Goal: Task Accomplishment & Management: Use online tool/utility

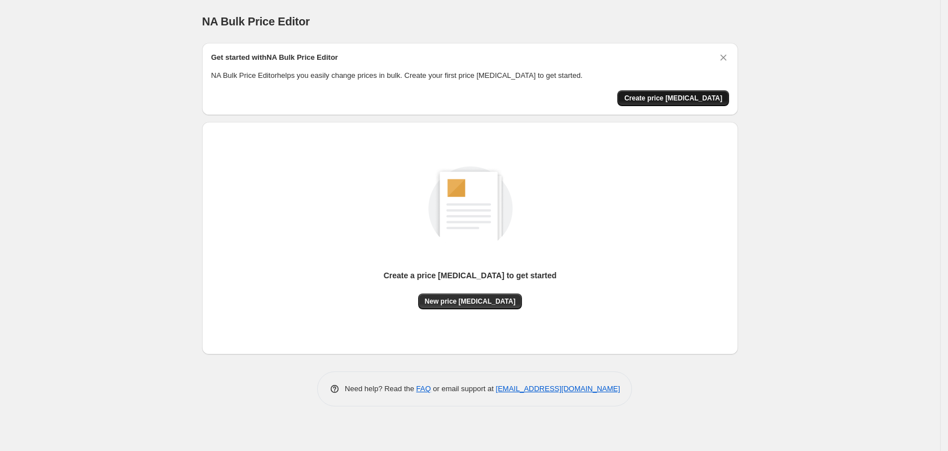
click at [712, 103] on button "Create price [MEDICAL_DATA]" at bounding box center [673, 98] width 112 height 16
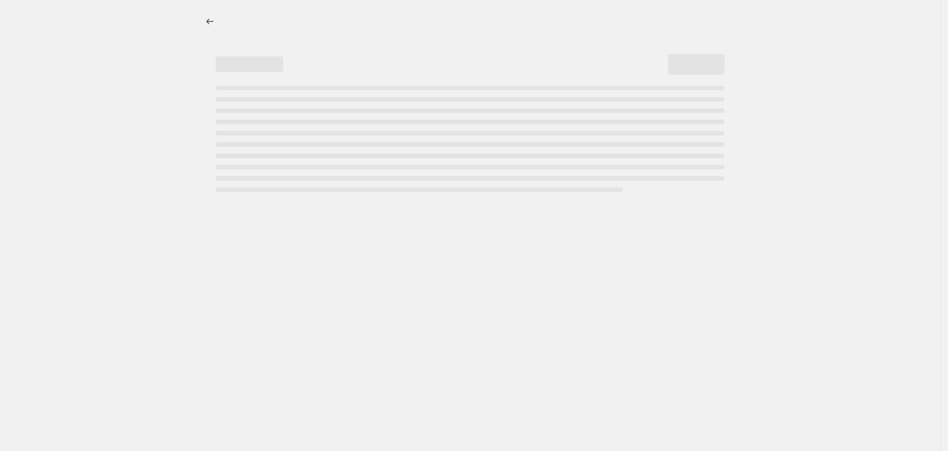
select select "percentage"
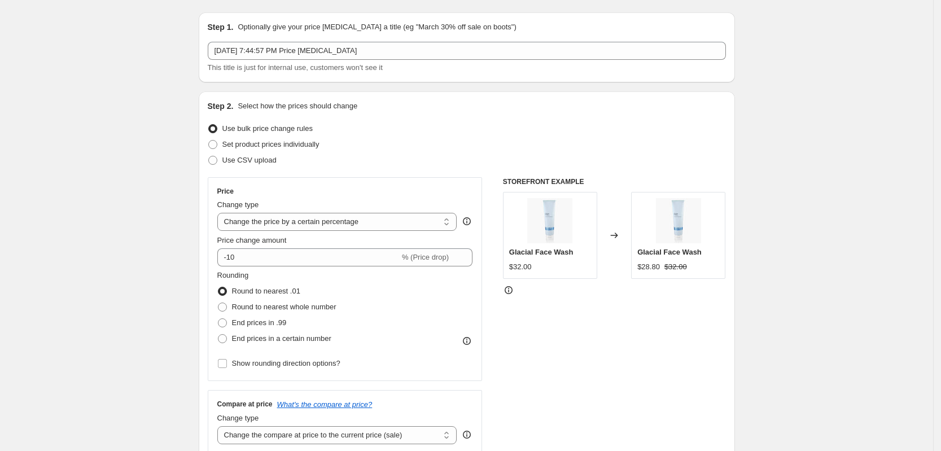
scroll to position [31, 0]
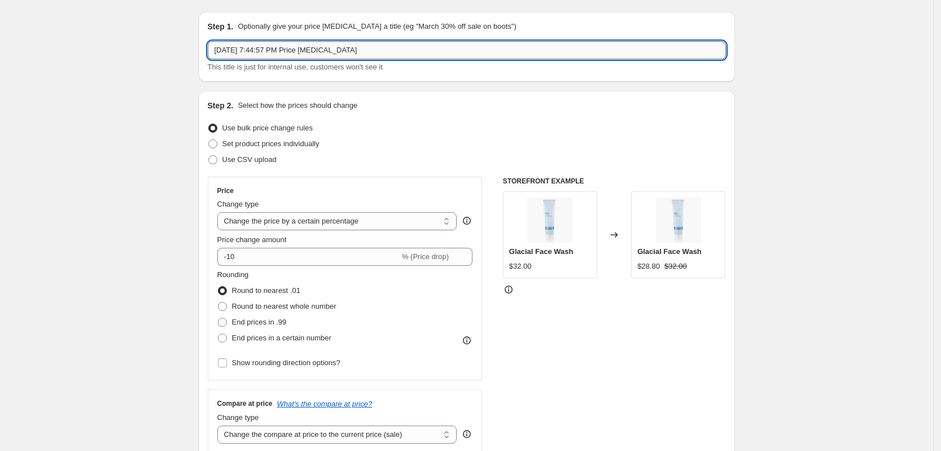
click at [359, 51] on input "[DATE] 7:44:57 PM Price [MEDICAL_DATA]" at bounding box center [467, 50] width 518 height 18
type input "l"
type input "L"
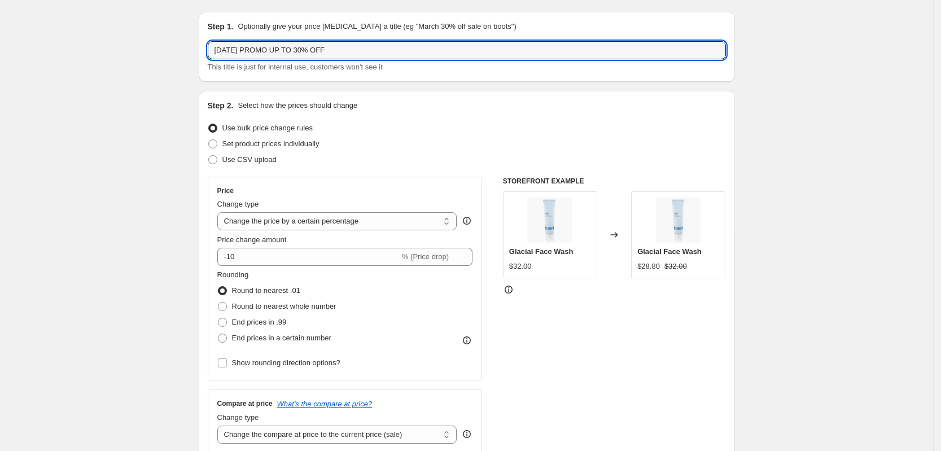
type input "[DATE] PROMO UP TO 30% OFF"
click at [369, 187] on div "Price" at bounding box center [345, 190] width 256 height 9
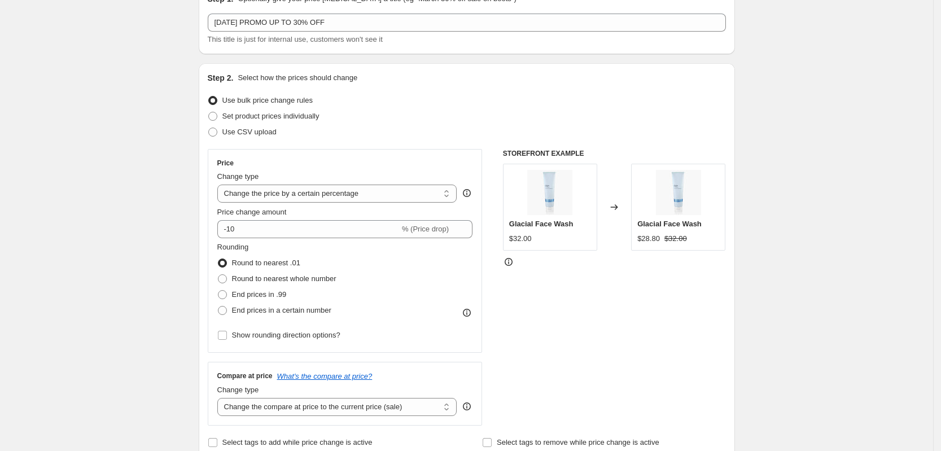
scroll to position [59, 0]
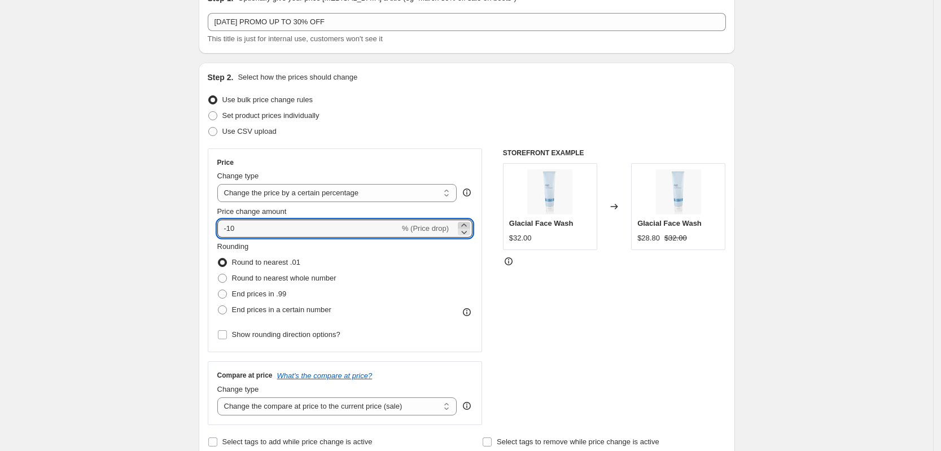
click at [466, 225] on icon at bounding box center [463, 224] width 5 height 3
click at [468, 237] on icon at bounding box center [463, 231] width 11 height 11
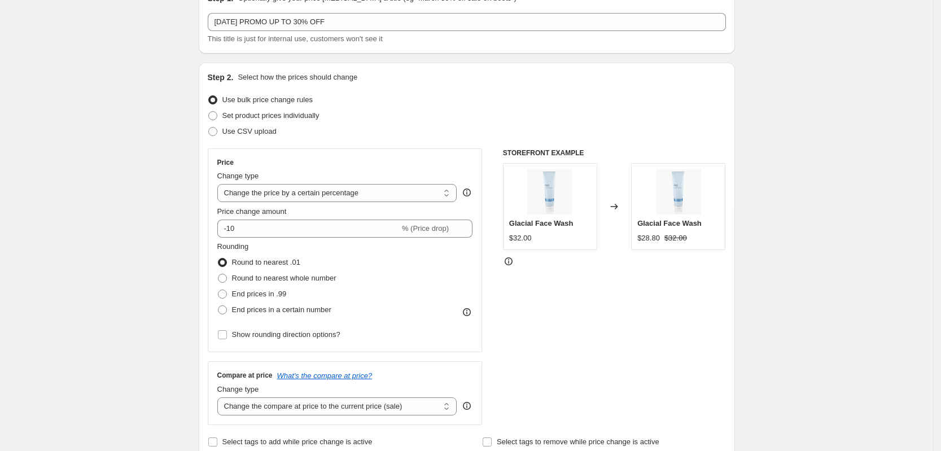
click at [386, 239] on div "Price Change type Change the price to a certain amount Change the price by a ce…" at bounding box center [345, 250] width 256 height 184
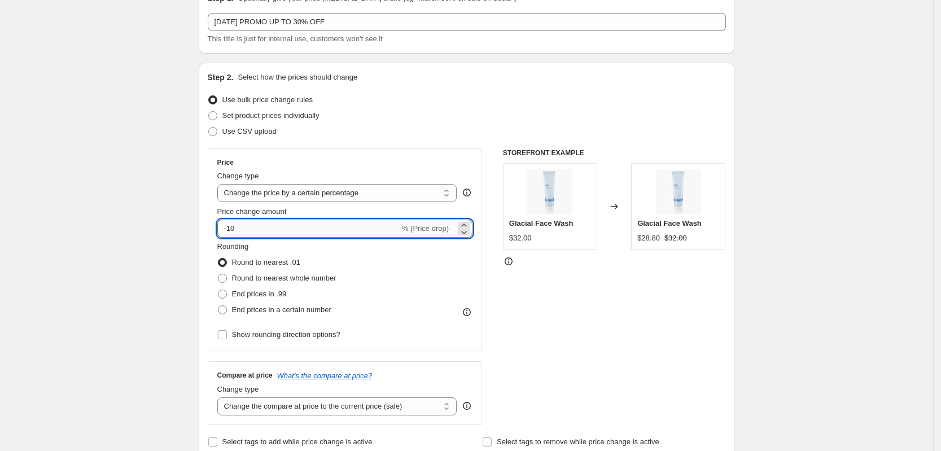
click at [376, 233] on input "-10" at bounding box center [308, 228] width 182 height 18
click at [231, 225] on input "20" at bounding box center [301, 228] width 169 height 18
type input "-20"
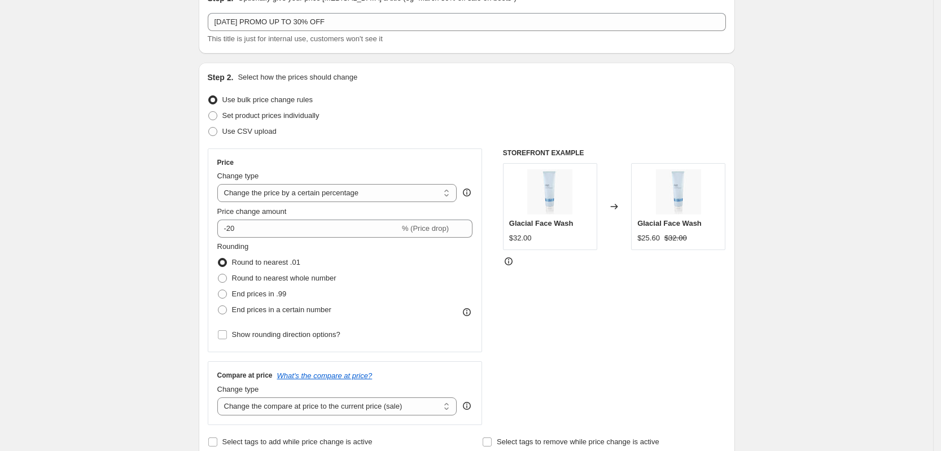
click at [398, 258] on div "Rounding Round to nearest .01 Round to nearest whole number End prices in .99 E…" at bounding box center [345, 279] width 256 height 77
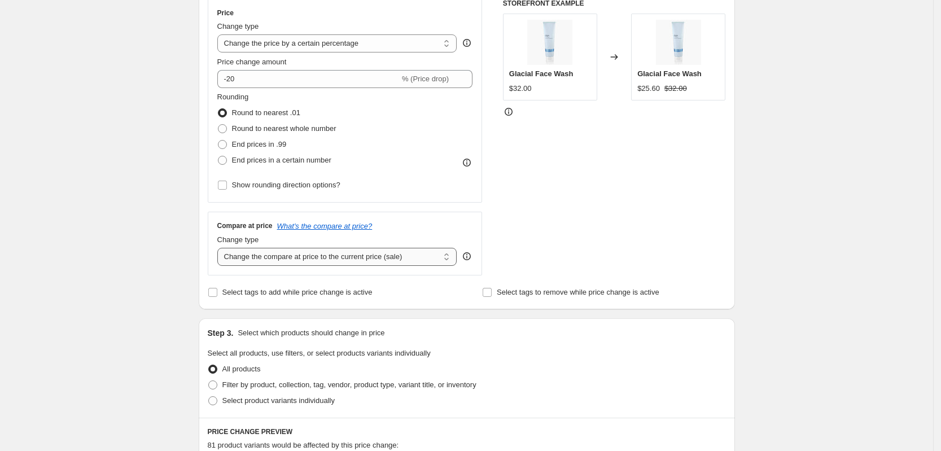
scroll to position [212, 0]
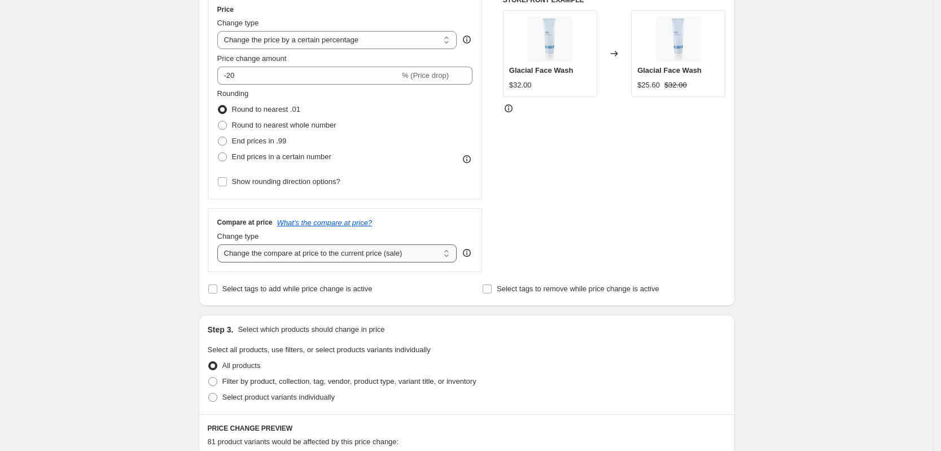
click at [396, 255] on select "Change the compare at price to the current price (sale) Change the compare at p…" at bounding box center [337, 253] width 240 height 18
click at [438, 234] on div "Change type" at bounding box center [337, 236] width 240 height 11
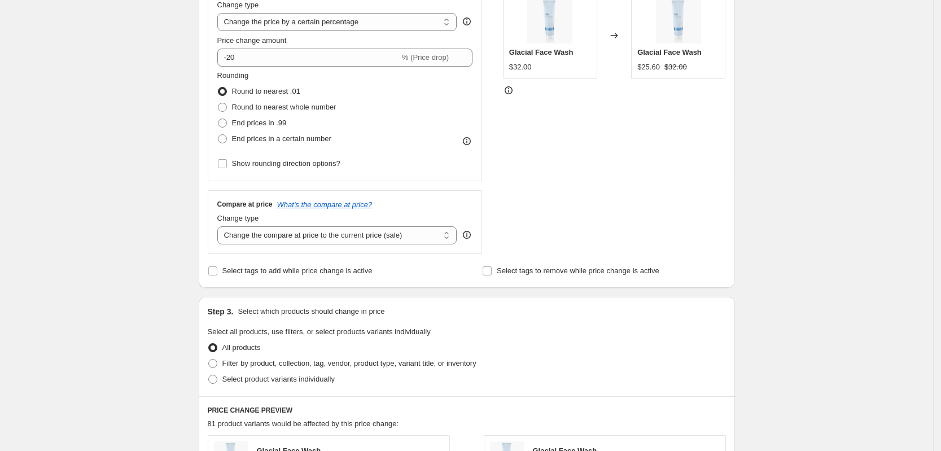
scroll to position [232, 0]
click at [491, 271] on input "Select tags to remove while price change is active" at bounding box center [486, 269] width 9 height 9
checkbox input "true"
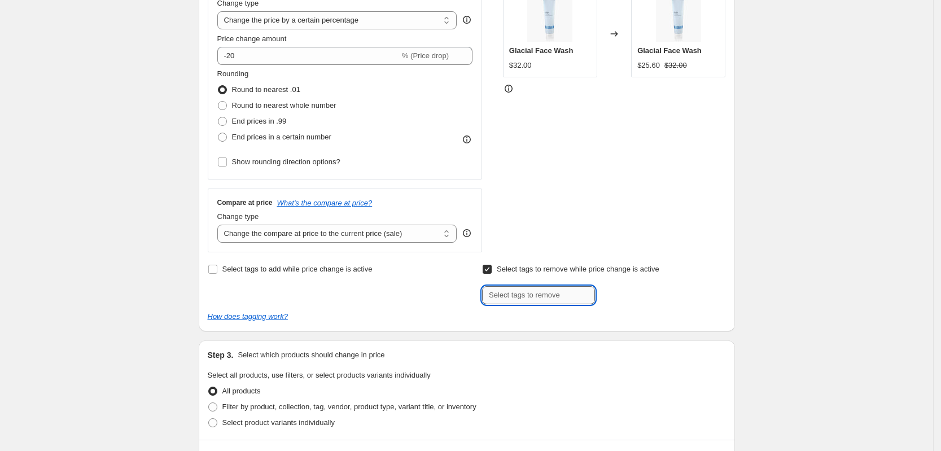
click at [513, 296] on input "text" at bounding box center [538, 295] width 113 height 18
type input "S"
click at [489, 274] on input "Select tags to remove while price change is active" at bounding box center [486, 269] width 9 height 9
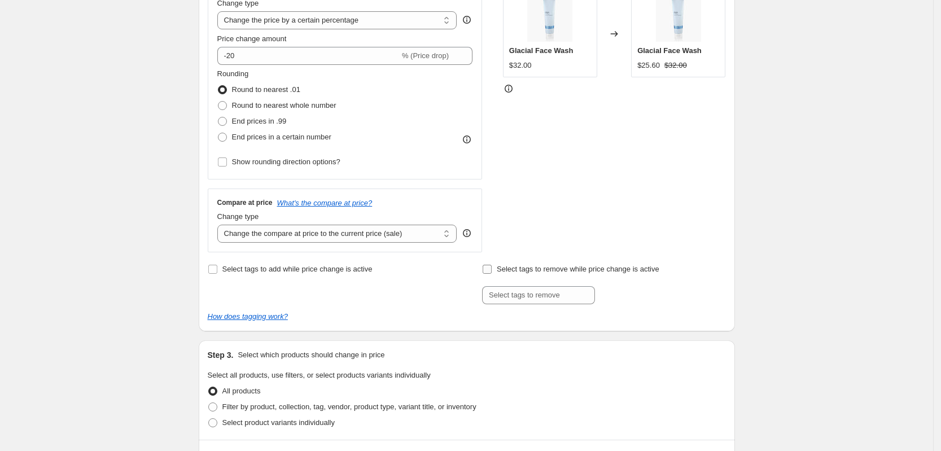
checkbox input "false"
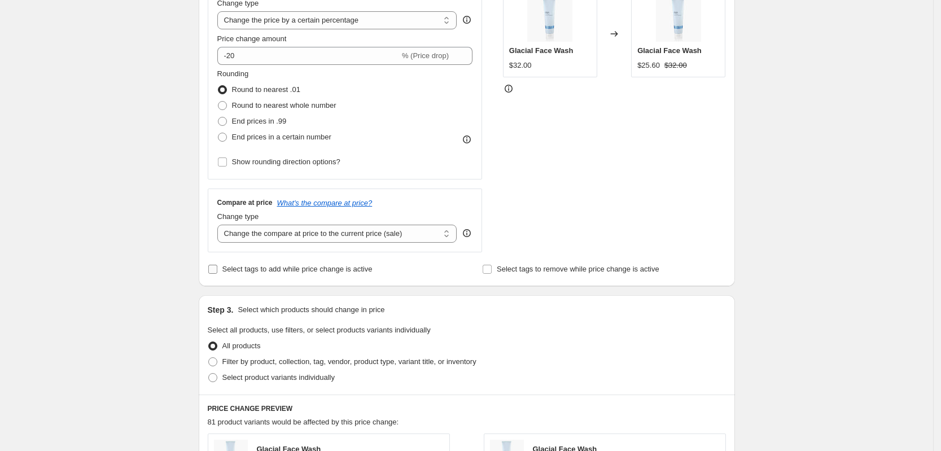
click at [287, 271] on span "Select tags to add while price change is active" at bounding box center [297, 269] width 150 height 8
click at [217, 271] on input "Select tags to add while price change is active" at bounding box center [212, 269] width 9 height 9
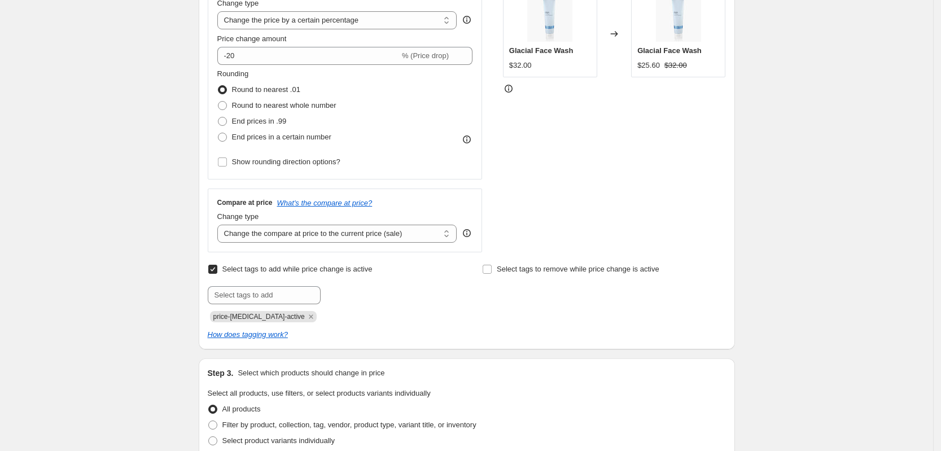
click at [287, 271] on span "Select tags to add while price change is active" at bounding box center [297, 269] width 150 height 8
click at [217, 271] on input "Select tags to add while price change is active" at bounding box center [212, 269] width 9 height 9
checkbox input "false"
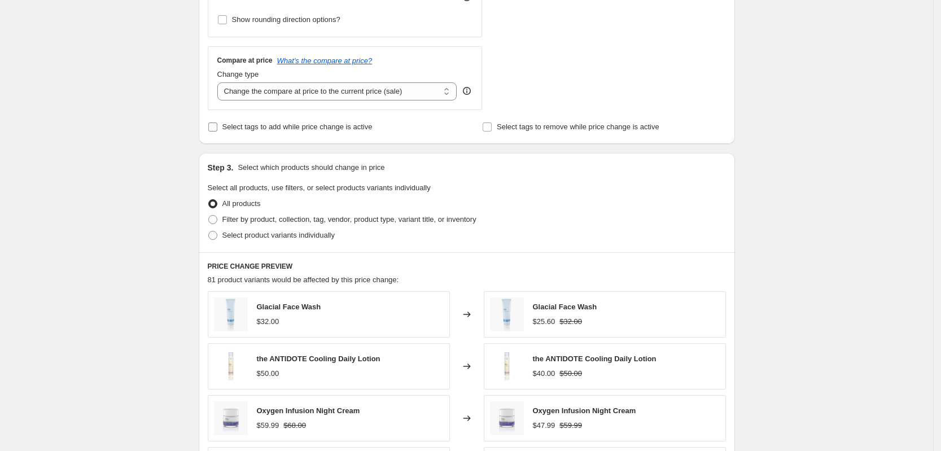
scroll to position [375, 0]
click at [298, 222] on span "Filter by product, collection, tag, vendor, product type, variant title, or inv…" at bounding box center [349, 218] width 254 height 8
click at [209, 215] on input "Filter by product, collection, tag, vendor, product type, variant title, or inv…" at bounding box center [208, 214] width 1 height 1
radio input "true"
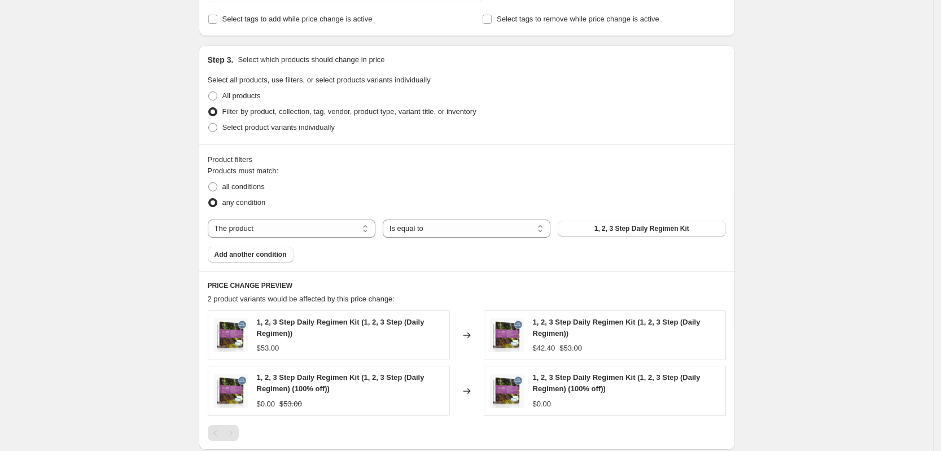
scroll to position [482, 0]
click at [320, 130] on span "Select product variants individually" at bounding box center [278, 126] width 112 height 8
click at [209, 123] on input "Select product variants individually" at bounding box center [208, 122] width 1 height 1
radio input "true"
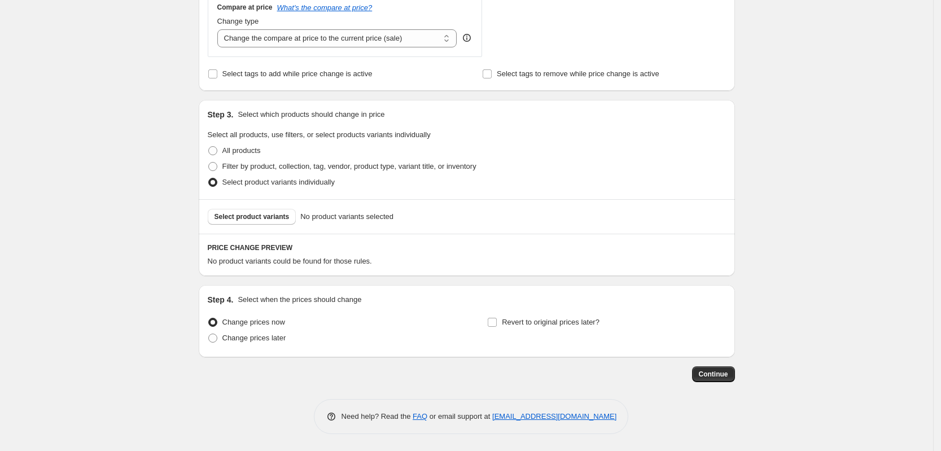
scroll to position [428, 0]
click at [274, 217] on span "Select product variants" at bounding box center [251, 216] width 75 height 9
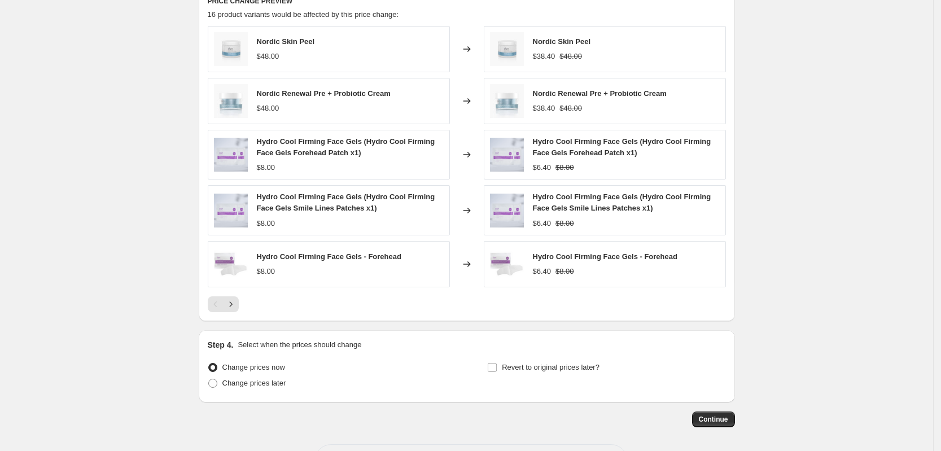
scroll to position [675, 0]
click at [236, 304] on icon "Next" at bounding box center [230, 302] width 11 height 11
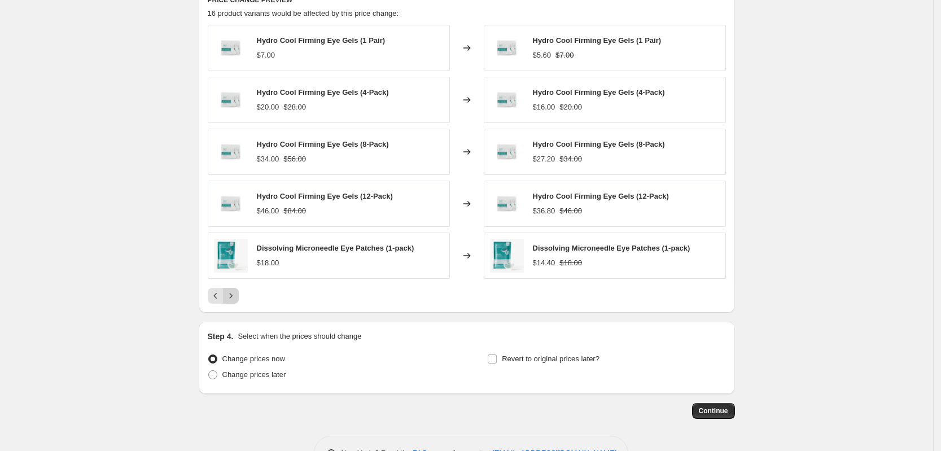
click at [236, 304] on div "PRICE CHANGE PREVIEW 16 product variants would be affected by this price change…" at bounding box center [467, 149] width 536 height 327
click at [236, 298] on icon "Next" at bounding box center [230, 295] width 11 height 11
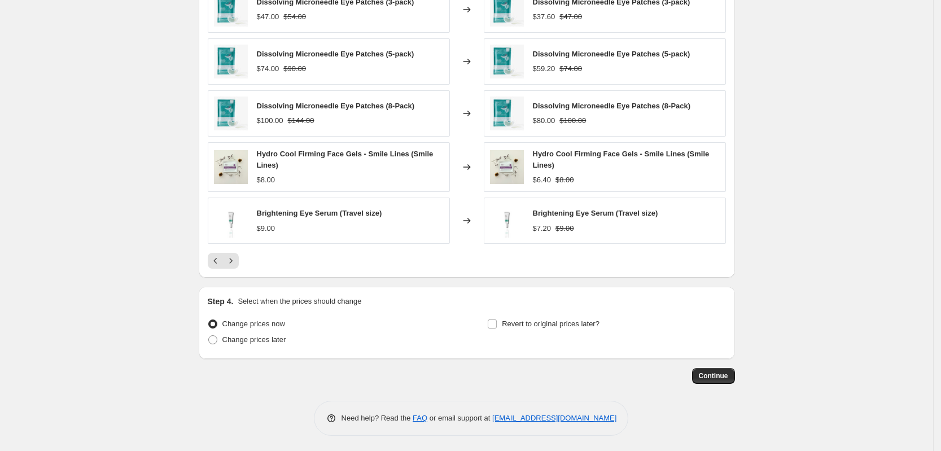
scroll to position [714, 0]
click at [271, 341] on span "Change prices later" at bounding box center [254, 338] width 64 height 8
click at [209, 335] on input "Change prices later" at bounding box center [208, 334] width 1 height 1
radio input "true"
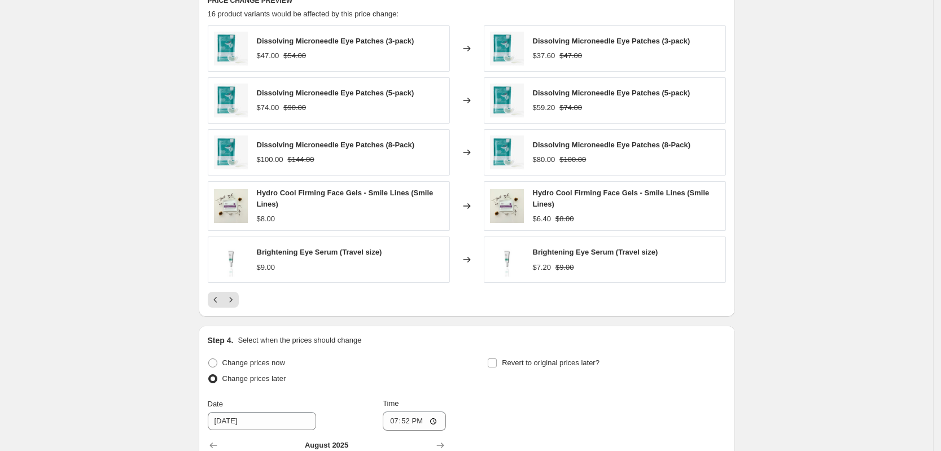
scroll to position [675, 0]
click at [219, 295] on icon "Previous" at bounding box center [215, 298] width 11 height 11
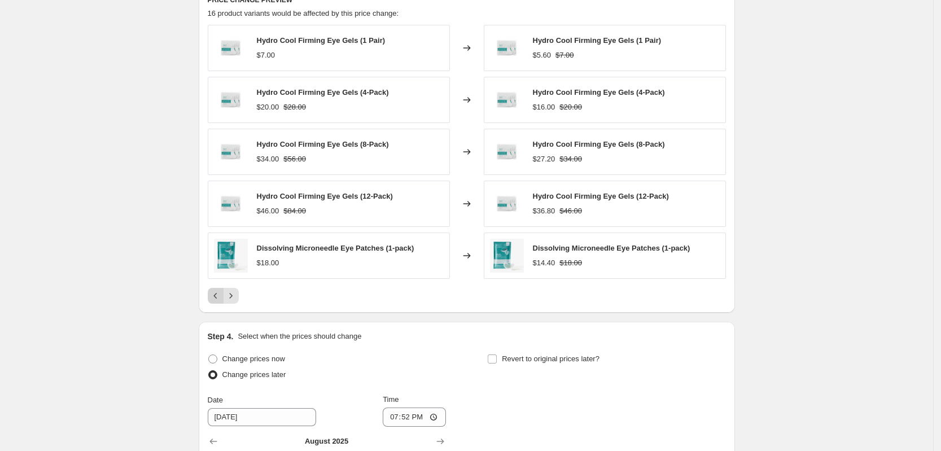
click at [219, 295] on icon "Previous" at bounding box center [215, 295] width 11 height 11
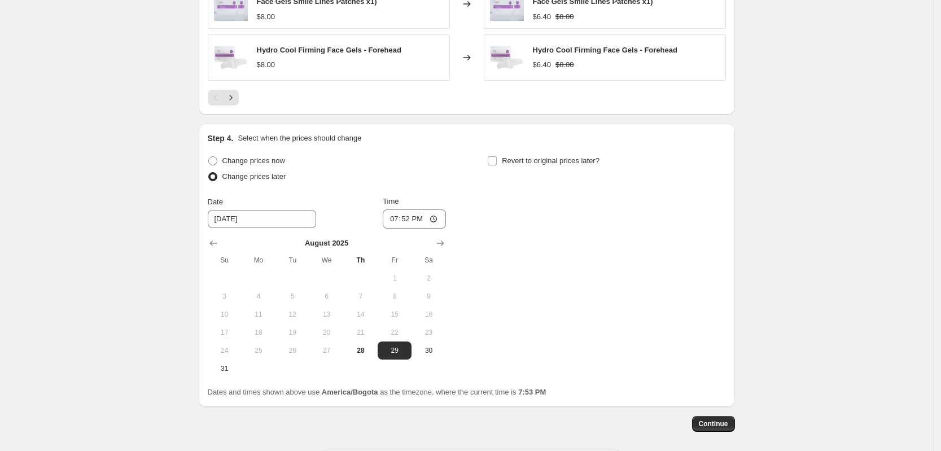
scroll to position [881, 0]
click at [410, 217] on input "19:52" at bounding box center [414, 218] width 63 height 19
click at [399, 221] on input "19:52" at bounding box center [414, 218] width 63 height 19
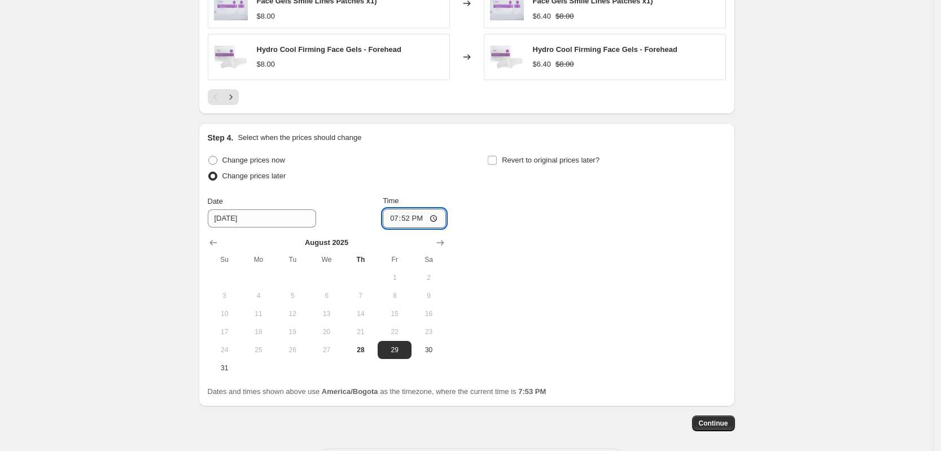
click at [440, 228] on input "19:52" at bounding box center [414, 218] width 63 height 19
click at [439, 220] on input "19:52" at bounding box center [414, 218] width 63 height 19
type input "11:00"
click at [529, 295] on div "Change prices now Change prices later Date [DATE] Time 11:00 [DATE] Su Mo Tu We…" at bounding box center [467, 264] width 518 height 225
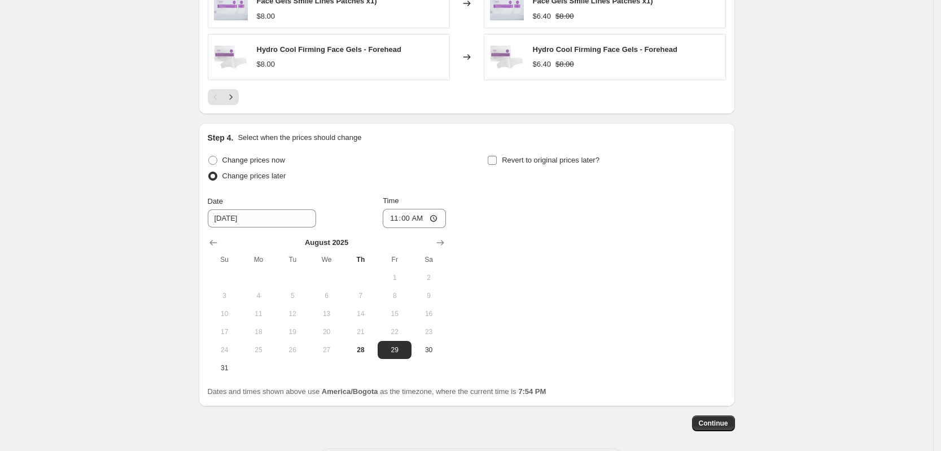
click at [495, 164] on input "Revert to original prices later?" at bounding box center [491, 160] width 9 height 9
checkbox input "true"
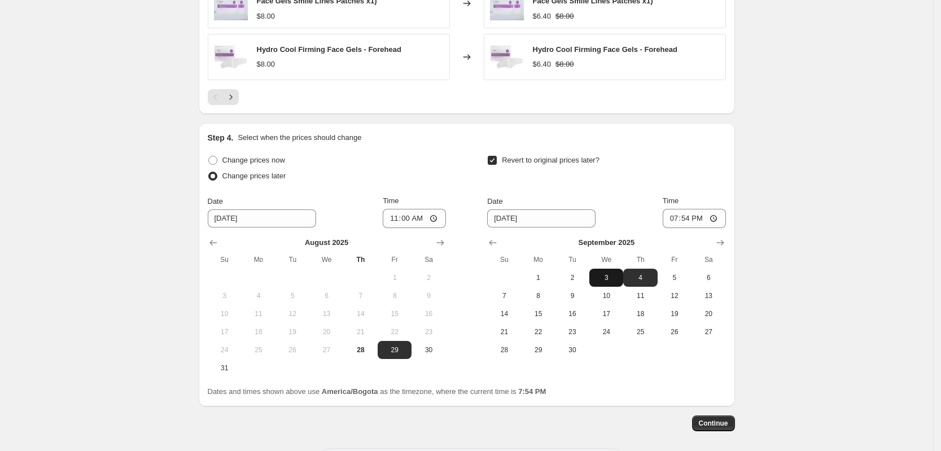
click at [608, 278] on span "3" at bounding box center [606, 277] width 25 height 9
type input "[DATE]"
click at [695, 219] on input "19:54" at bounding box center [693, 218] width 63 height 19
click at [687, 217] on input "19:54" at bounding box center [693, 218] width 63 height 19
type input "12:00"
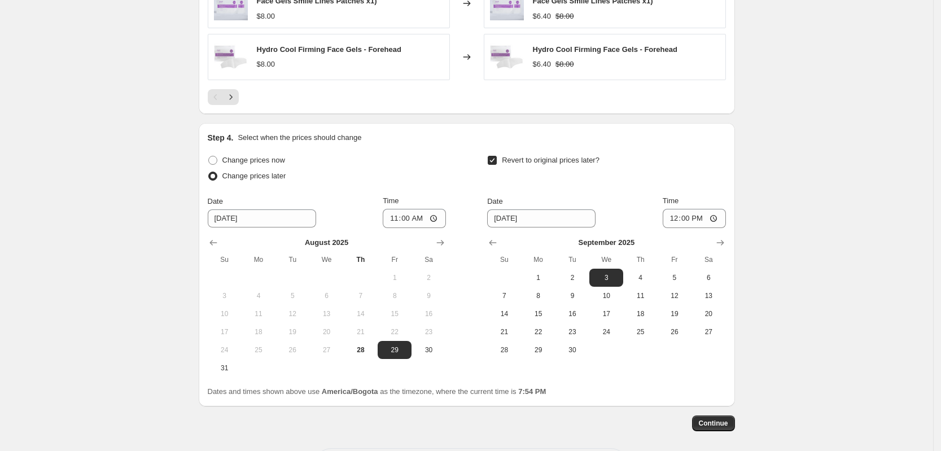
click at [648, 234] on div "[DATE] Su Mo Tu We Th Fr Sa 1 2 3 4 5 6 7 8 9 10 11 12 13 14 15 16 17 18 19 20 …" at bounding box center [601, 293] width 247 height 131
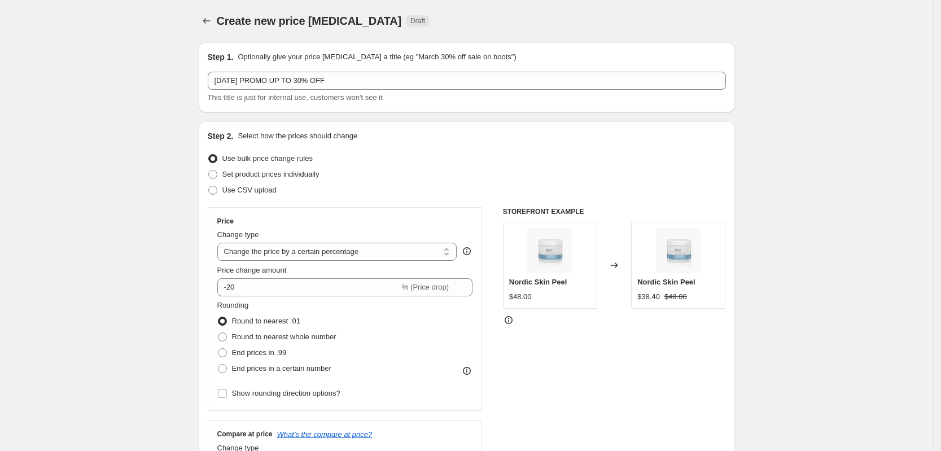
scroll to position [0, 0]
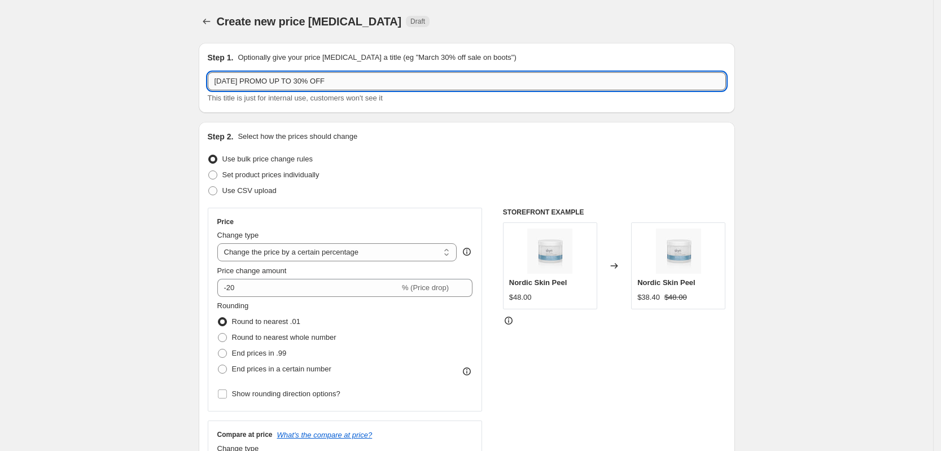
click at [313, 83] on input "[DATE] PROMO UP TO 30% OFF" at bounding box center [467, 81] width 518 height 18
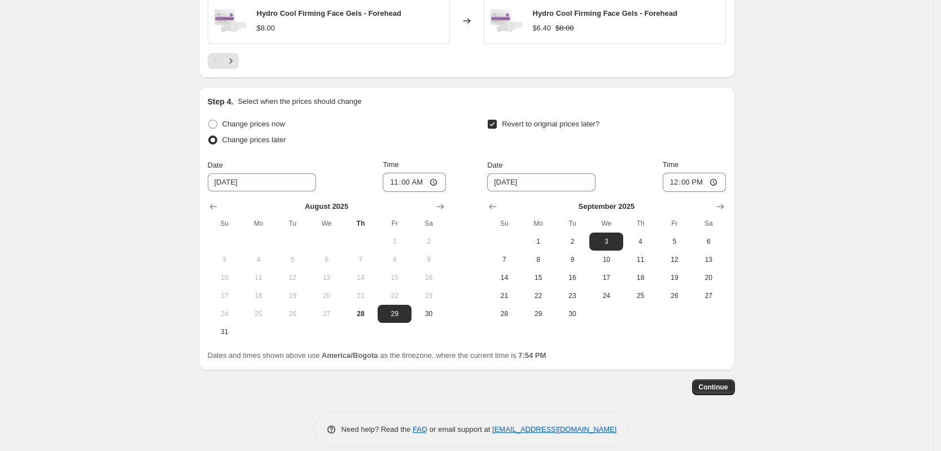
scroll to position [930, 0]
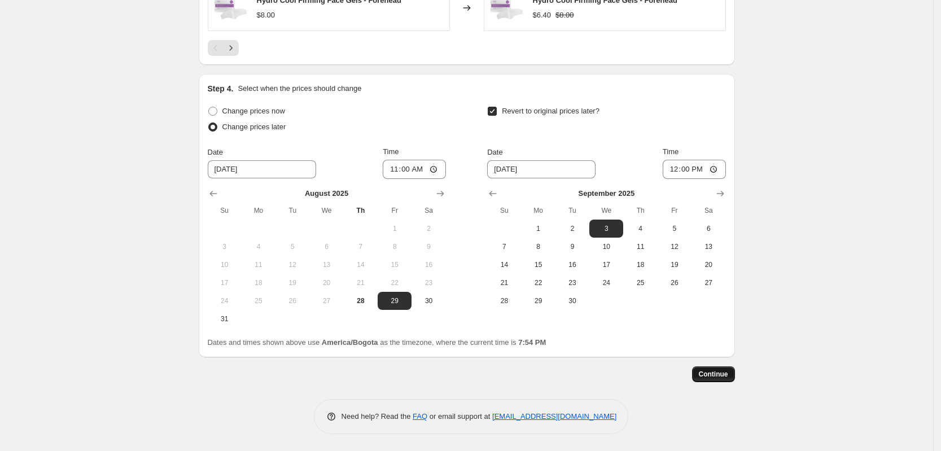
type input "[DATE] PROMO 20% OFF"
click at [703, 379] on button "Continue" at bounding box center [713, 374] width 43 height 16
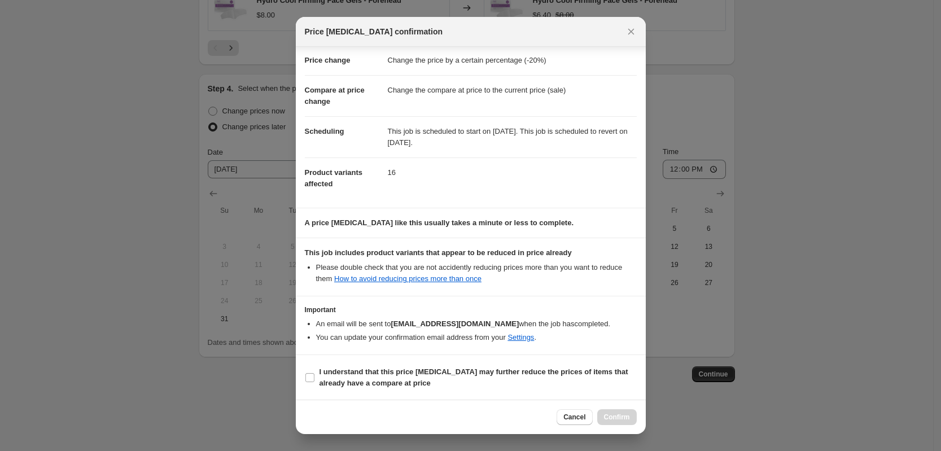
scroll to position [22, 0]
click at [351, 380] on b "I understand that this price [MEDICAL_DATA] may further reduce the prices of it…" at bounding box center [473, 377] width 309 height 20
click at [314, 380] on input "I understand that this price [MEDICAL_DATA] may further reduce the prices of it…" at bounding box center [309, 376] width 9 height 9
checkbox input "true"
click at [626, 410] on button "Confirm" at bounding box center [616, 417] width 39 height 16
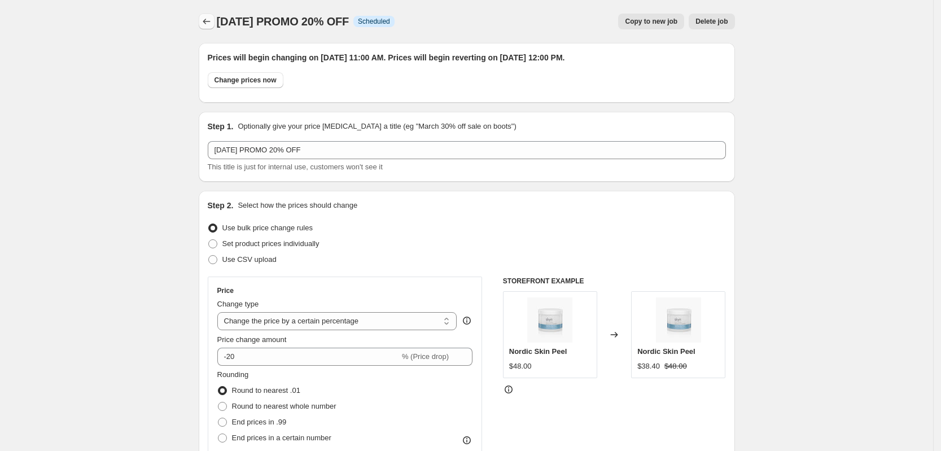
click at [208, 20] on icon "Price change jobs" at bounding box center [206, 22] width 7 height 6
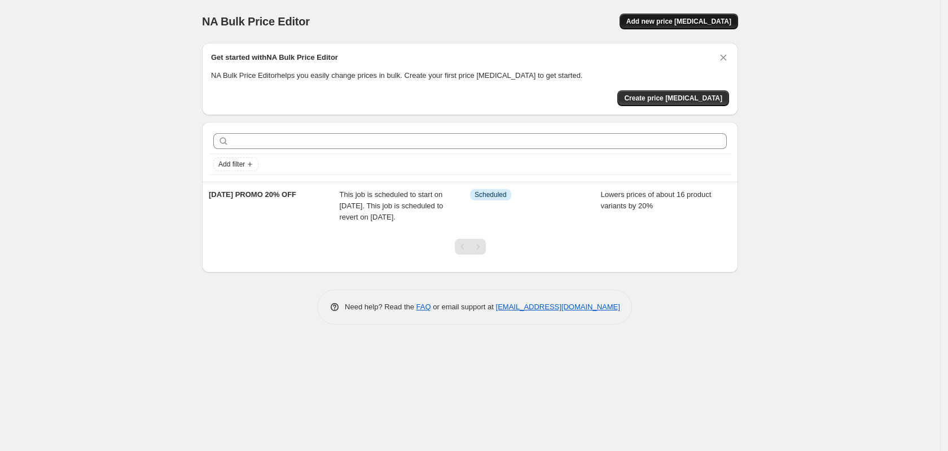
click at [705, 16] on button "Add new price [MEDICAL_DATA]" at bounding box center [678, 22] width 118 height 16
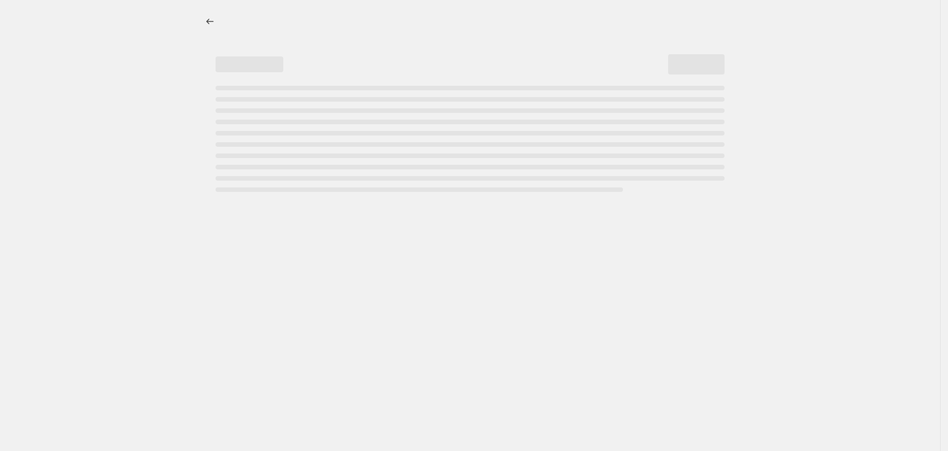
select select "percentage"
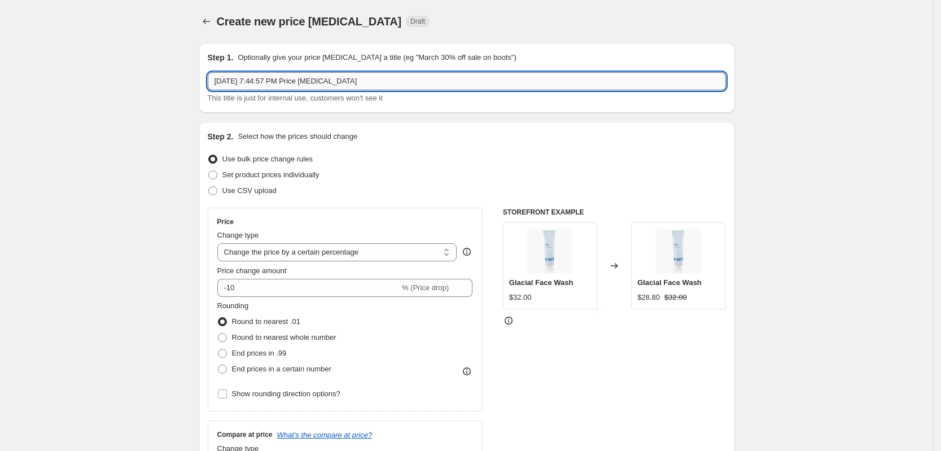
click at [369, 84] on input "[DATE] 7:44:57 PM Price [MEDICAL_DATA]" at bounding box center [467, 81] width 518 height 18
type input "l"
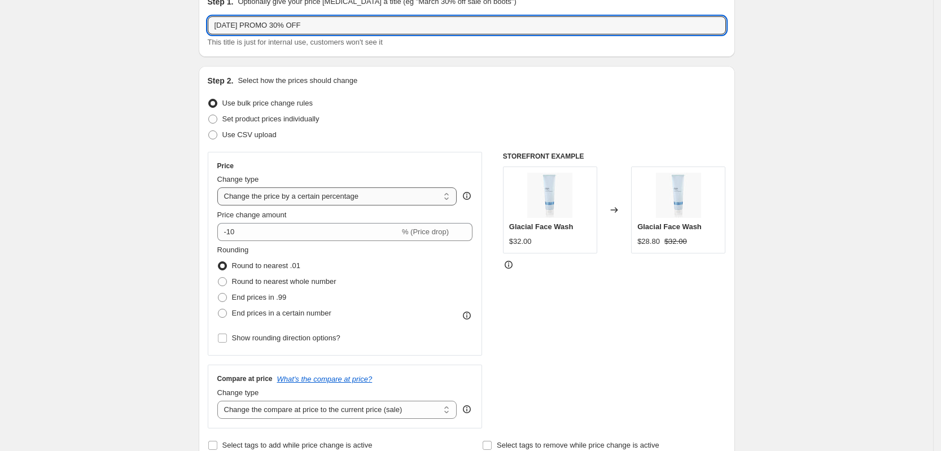
scroll to position [56, 0]
type input "[DATE] PROMO 30% OFF"
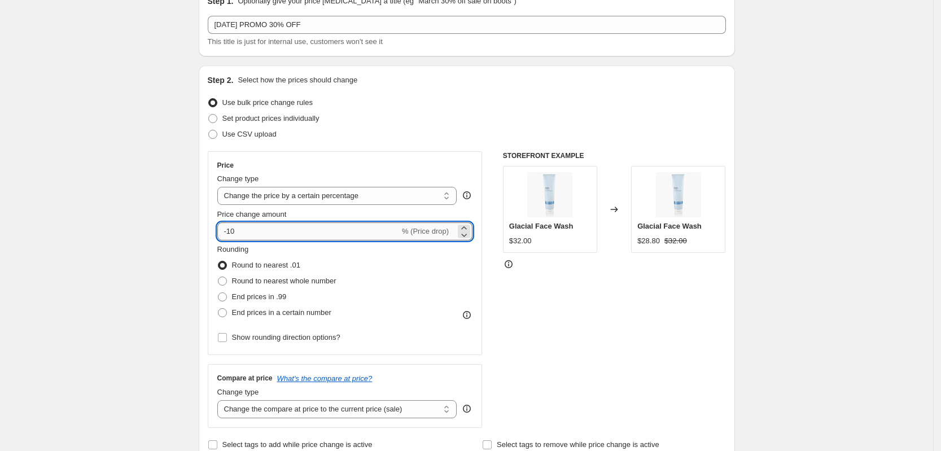
click at [352, 235] on input "-10" at bounding box center [308, 231] width 182 height 18
type input "-1"
type input "-30"
click at [438, 282] on div "Rounding Round to nearest .01 Round to nearest whole number End prices in .99 E…" at bounding box center [345, 282] width 256 height 77
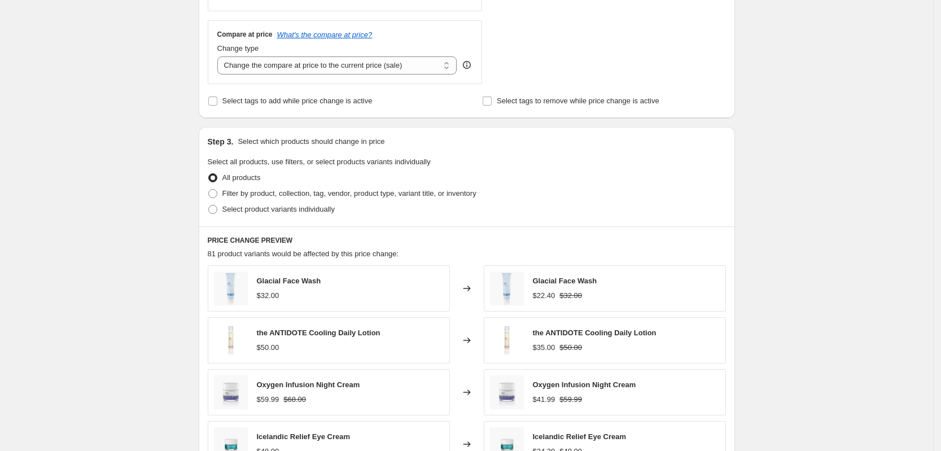
scroll to position [401, 0]
click at [311, 194] on span "Filter by product, collection, tag, vendor, product type, variant title, or inv…" at bounding box center [349, 192] width 254 height 8
click at [209, 188] on input "Filter by product, collection, tag, vendor, product type, variant title, or inv…" at bounding box center [208, 188] width 1 height 1
radio input "true"
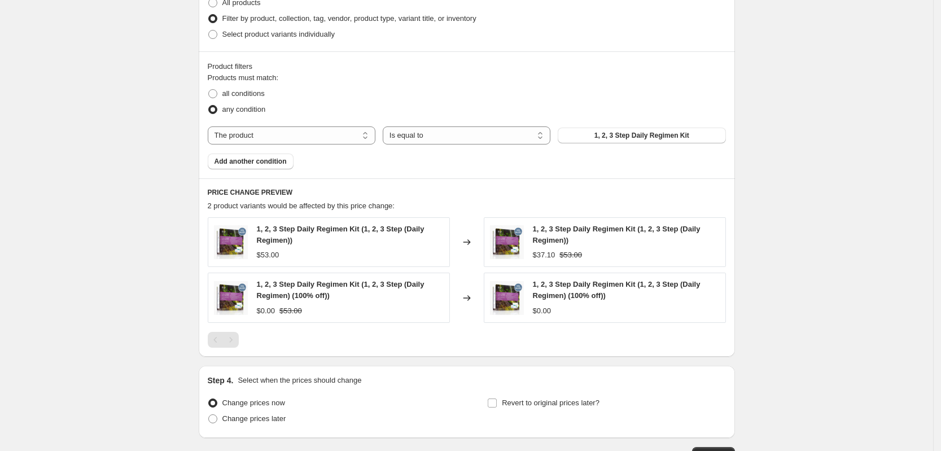
scroll to position [561, 0]
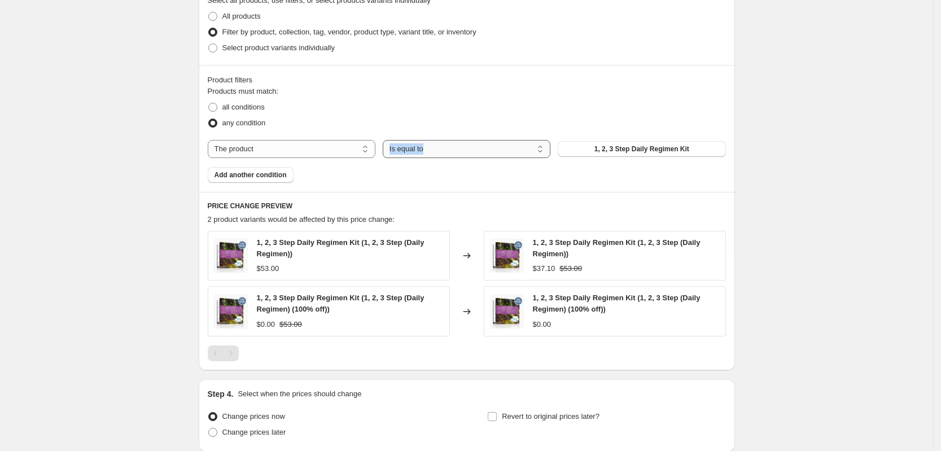
drag, startPoint x: 420, startPoint y: 159, endPoint x: 434, endPoint y: 146, distance: 19.6
click at [434, 146] on div "Products must match: all conditions any condition The product The product's col…" at bounding box center [467, 134] width 518 height 97
click at [434, 146] on select "Is equal to Is not equal to" at bounding box center [467, 149] width 168 height 18
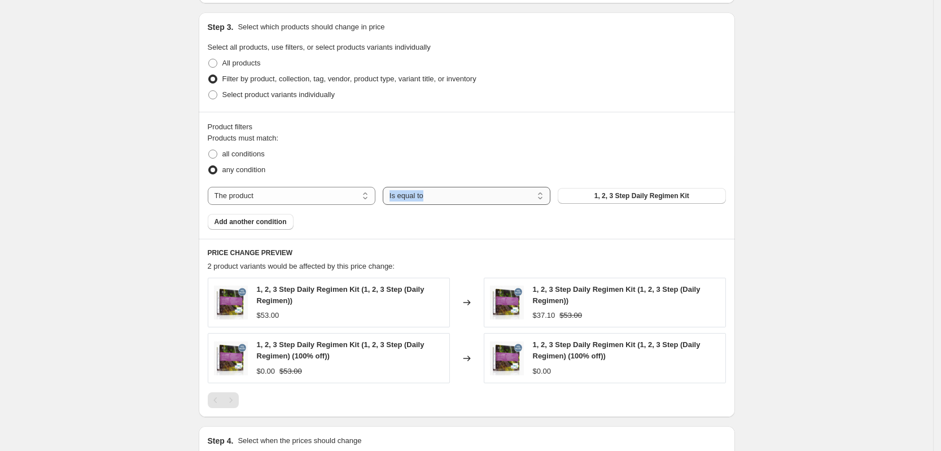
scroll to position [512, 0]
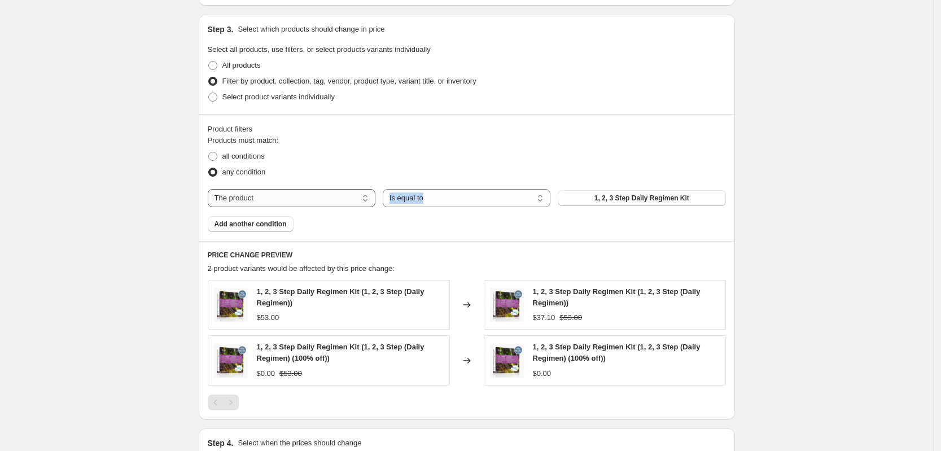
click at [348, 200] on select "The product The product's collection The product's tag The product's vendor The…" at bounding box center [292, 198] width 168 height 18
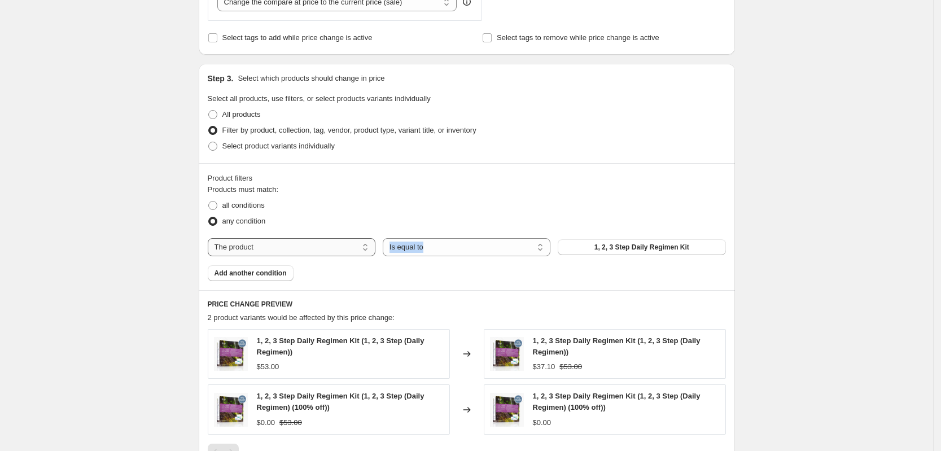
scroll to position [462, 0]
click at [271, 147] on span "Select product variants individually" at bounding box center [278, 147] width 112 height 8
click at [209, 143] on input "Select product variants individually" at bounding box center [208, 143] width 1 height 1
radio input "true"
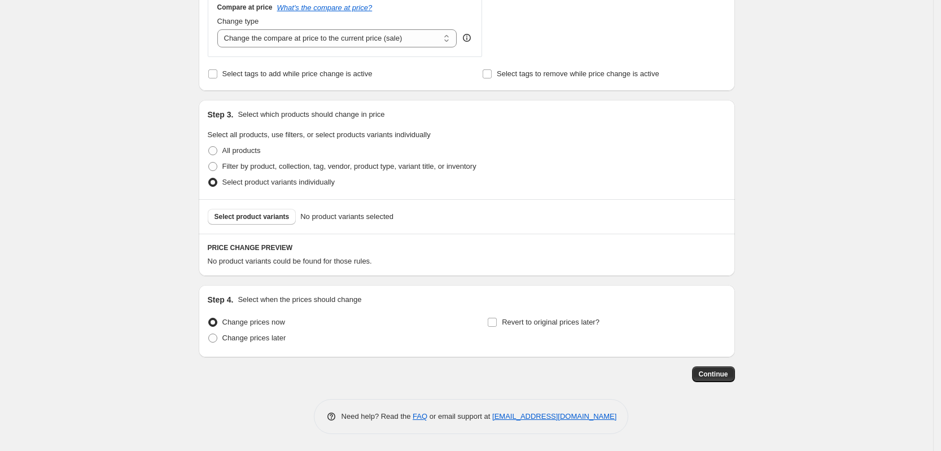
scroll to position [428, 0]
click at [273, 212] on span "Select product variants" at bounding box center [251, 216] width 75 height 9
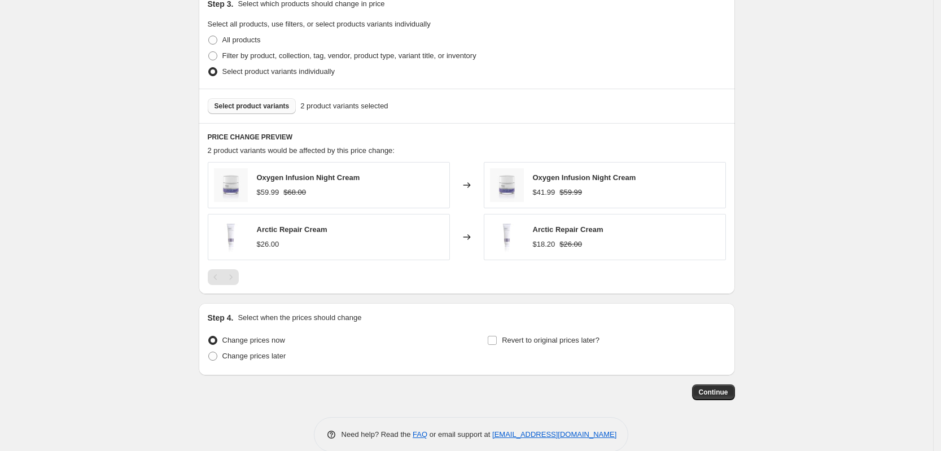
scroll to position [556, 0]
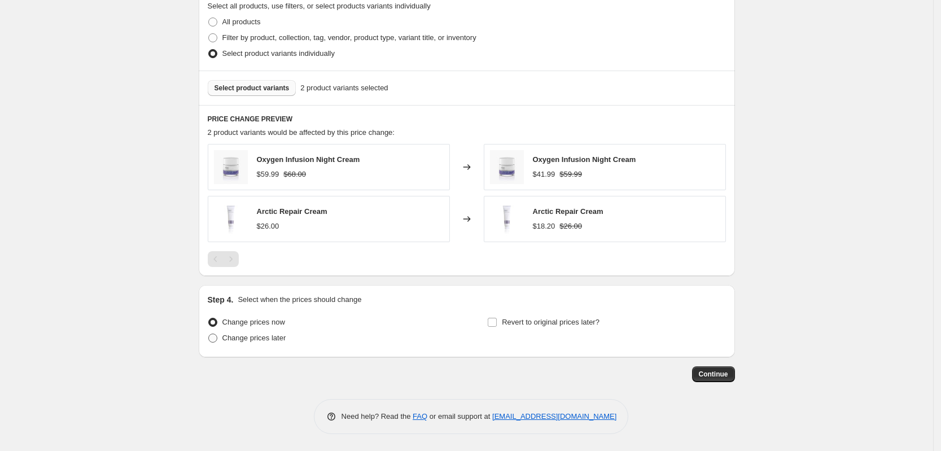
click at [275, 339] on span "Change prices later" at bounding box center [254, 337] width 64 height 8
click at [209, 334] on input "Change prices later" at bounding box center [208, 333] width 1 height 1
radio input "true"
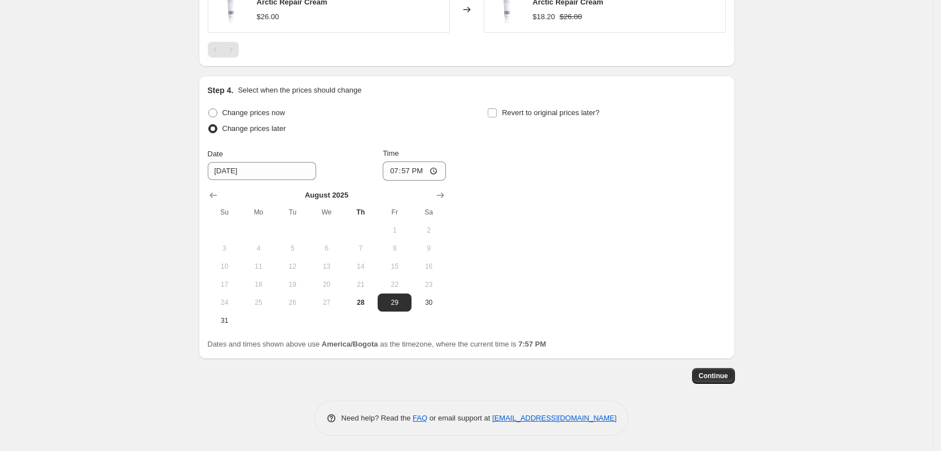
scroll to position [766, 0]
click at [282, 168] on input "[DATE]" at bounding box center [262, 170] width 108 height 18
click at [293, 172] on input "[DATE]" at bounding box center [262, 170] width 108 height 18
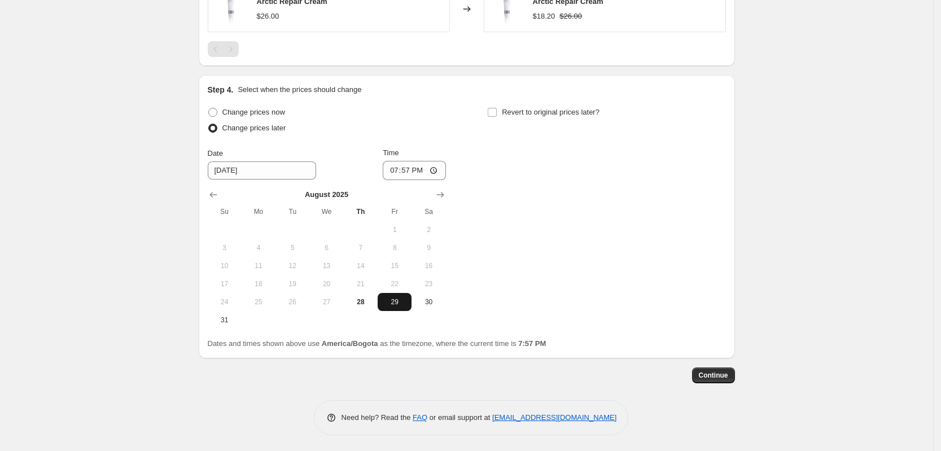
click at [404, 302] on span "29" at bounding box center [394, 301] width 25 height 9
click at [426, 169] on input "19:57" at bounding box center [414, 170] width 63 height 19
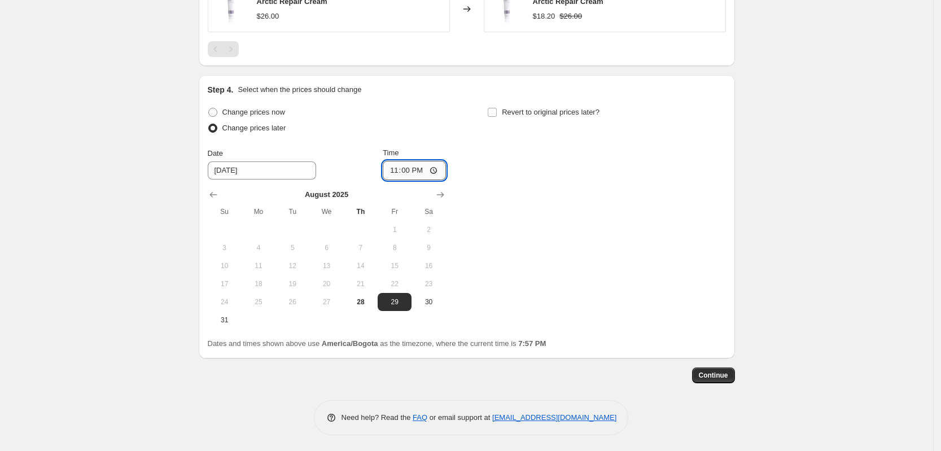
click at [421, 172] on input "23:00" at bounding box center [414, 170] width 63 height 19
type input "11:00"
click at [501, 109] on label "Revert to original prices later?" at bounding box center [543, 112] width 112 height 16
click at [496, 109] on input "Revert to original prices later?" at bounding box center [491, 112] width 9 height 9
checkbox input "true"
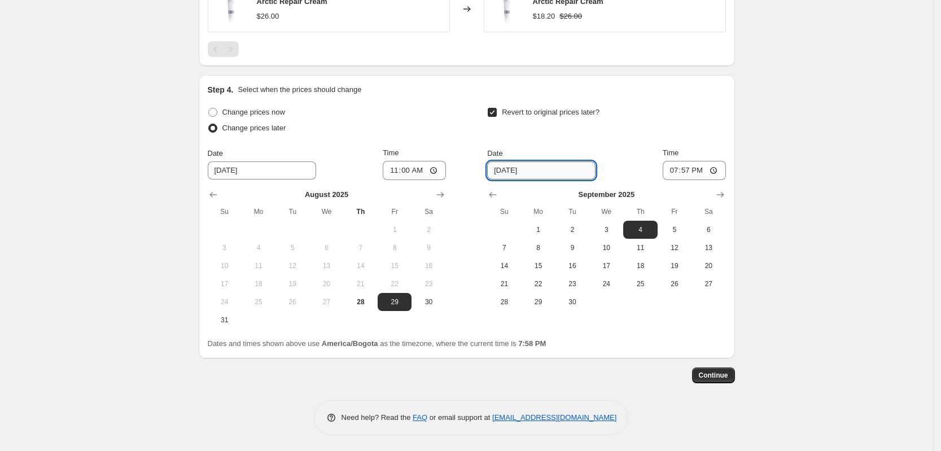
click at [562, 165] on input "[DATE]" at bounding box center [541, 170] width 108 height 18
click at [613, 233] on span "3" at bounding box center [606, 229] width 25 height 9
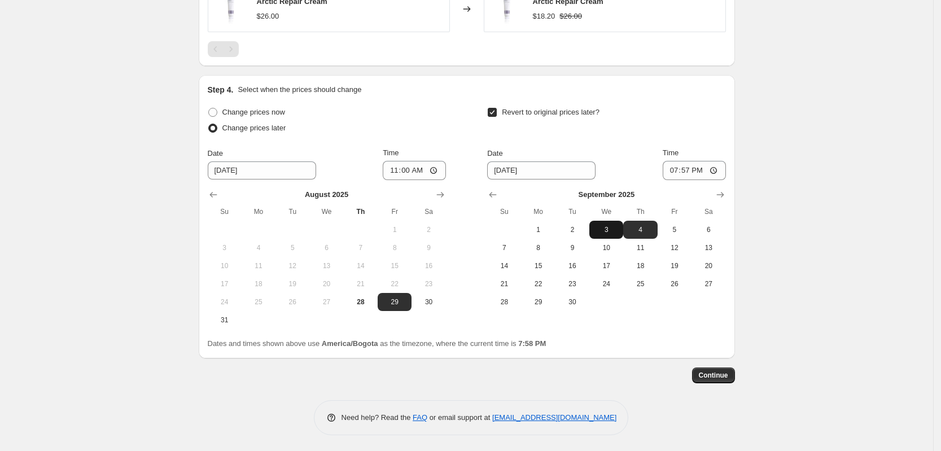
type input "[DATE]"
click at [698, 178] on input "19:57" at bounding box center [693, 170] width 63 height 19
click at [704, 173] on input "12:00" at bounding box center [693, 170] width 63 height 19
type input "00:00"
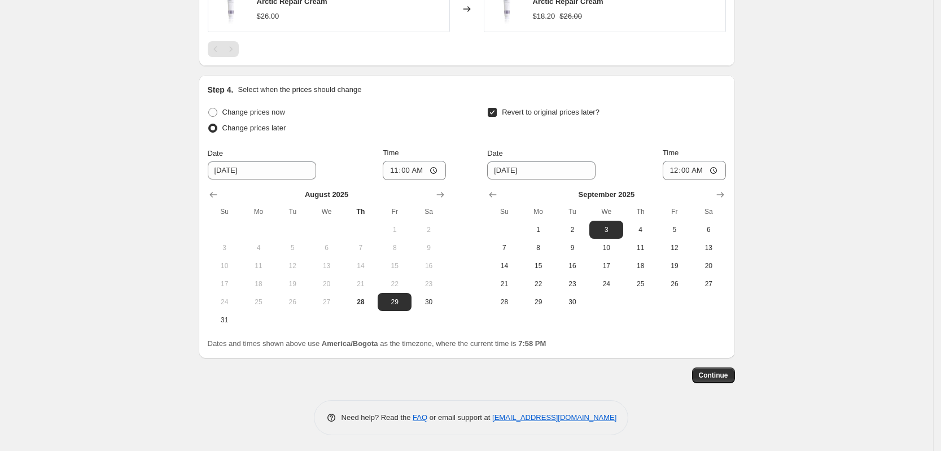
click at [734, 179] on div "Step 4. Select when the prices should change Change prices now Change prices la…" at bounding box center [467, 216] width 536 height 283
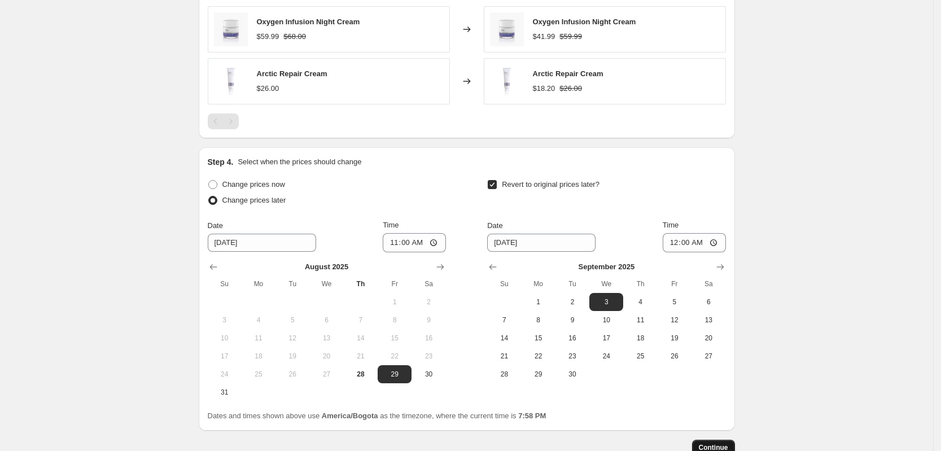
scroll to position [767, 0]
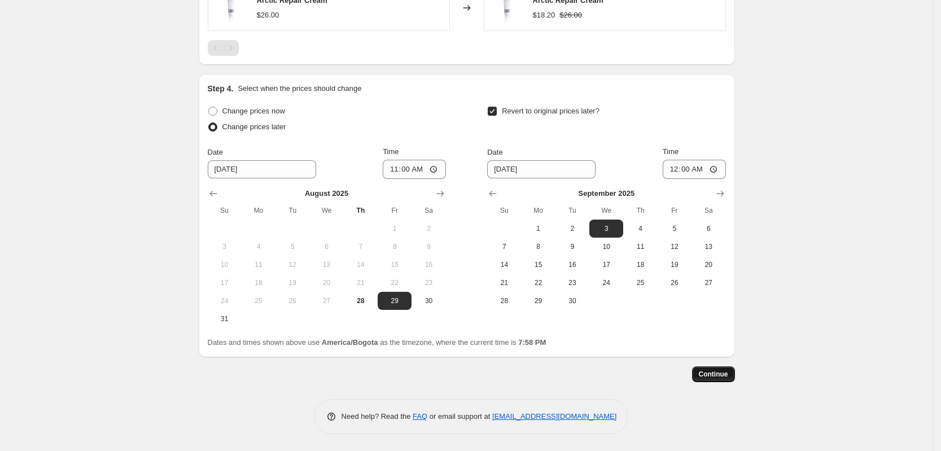
click at [726, 376] on span "Continue" at bounding box center [712, 374] width 29 height 9
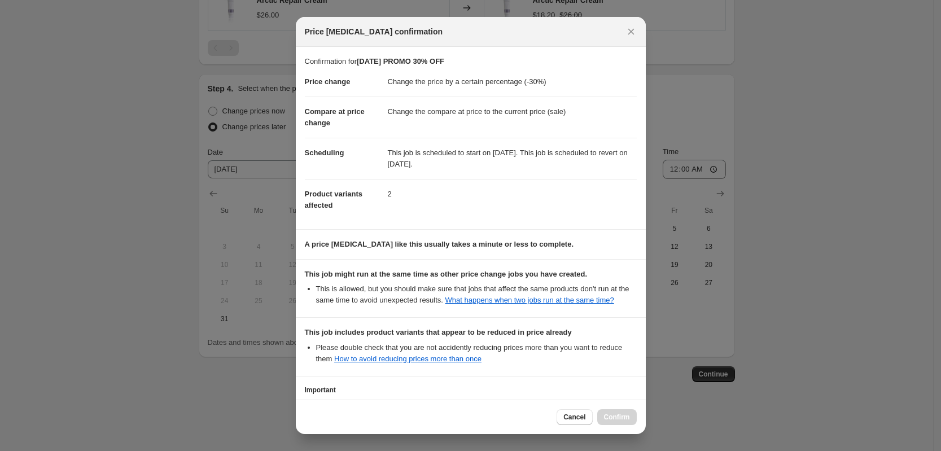
scroll to position [91, 0]
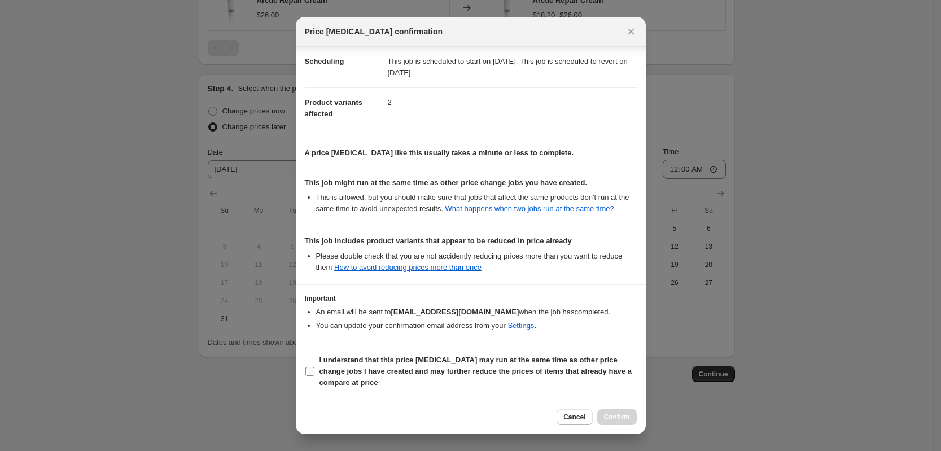
click at [310, 368] on input "I understand that this price [MEDICAL_DATA] may run at the same time as other p…" at bounding box center [309, 371] width 9 height 9
checkbox input "true"
click at [626, 421] on button "Confirm" at bounding box center [616, 417] width 39 height 16
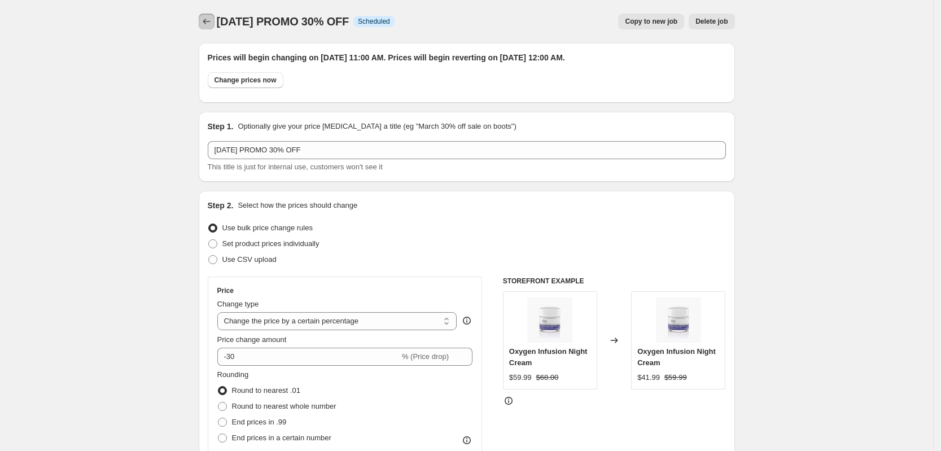
click at [206, 21] on icon "Price change jobs" at bounding box center [206, 21] width 11 height 11
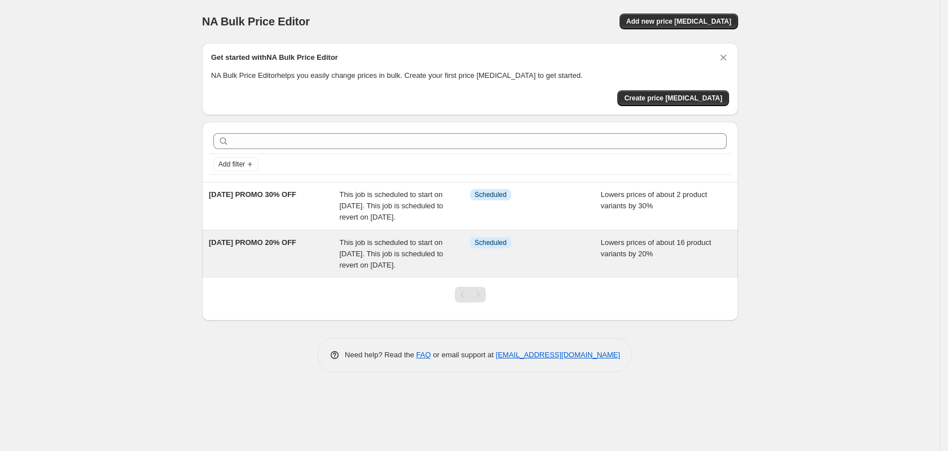
click at [434, 269] on span "This job is scheduled to start on [DATE]. This job is scheduled to revert on [D…" at bounding box center [392, 253] width 104 height 31
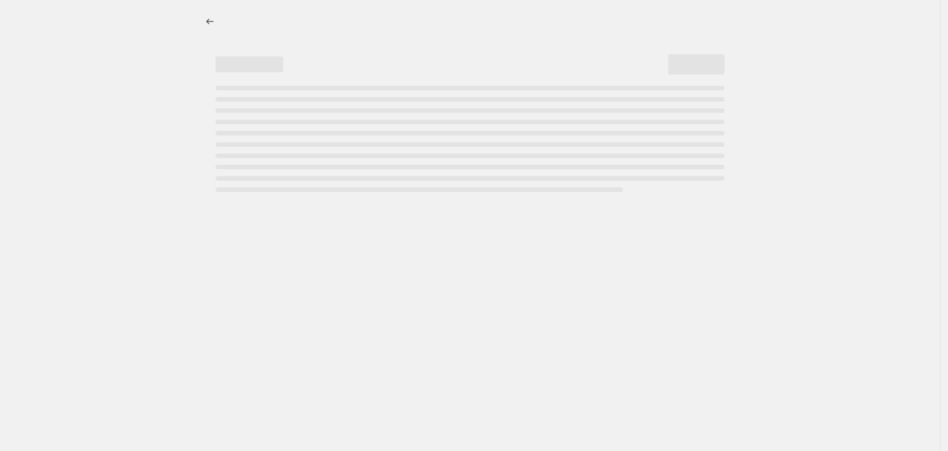
select select "percentage"
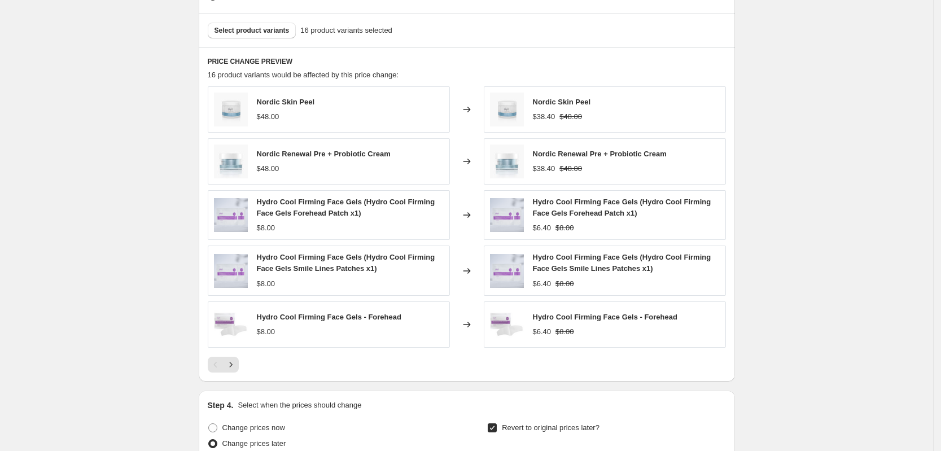
scroll to position [683, 0]
click at [229, 367] on icon "Next" at bounding box center [230, 363] width 11 height 11
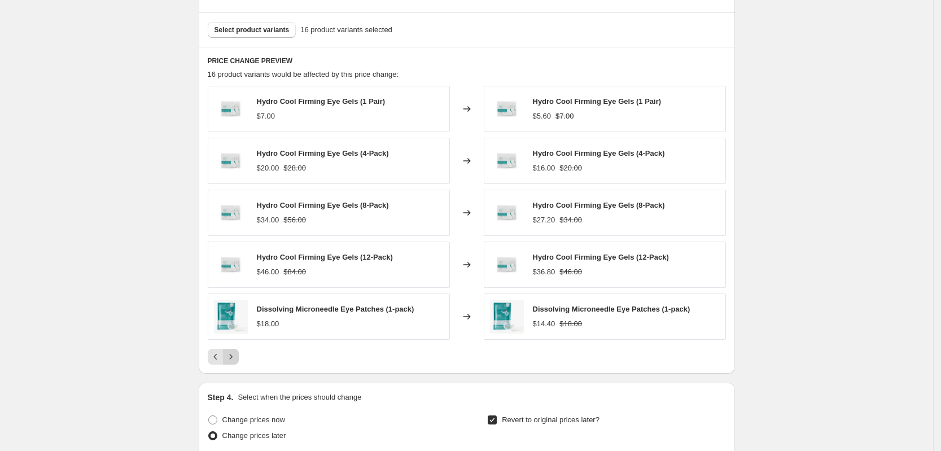
click at [232, 359] on icon "Next" at bounding box center [230, 356] width 11 height 11
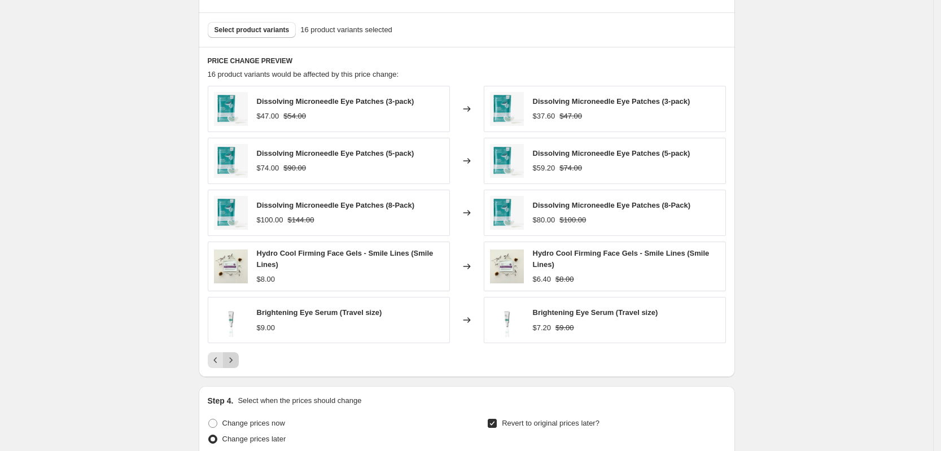
click at [232, 359] on icon "Next" at bounding box center [230, 359] width 11 height 11
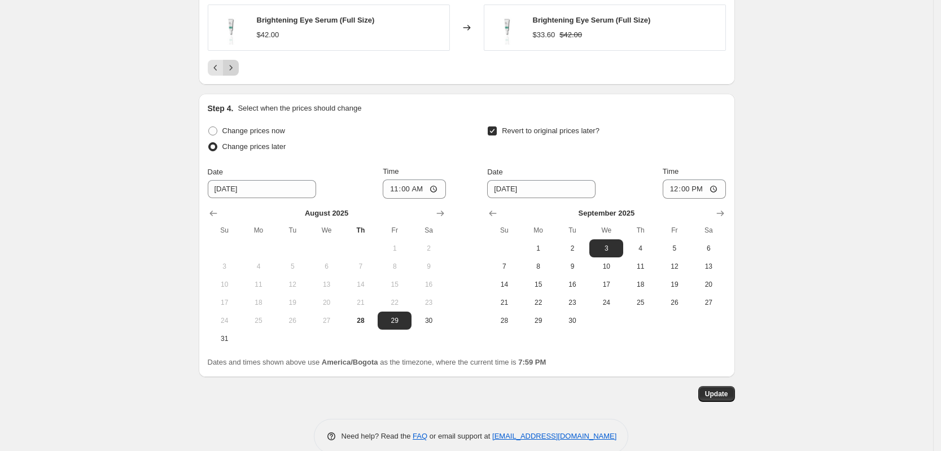
scroll to position [764, 0]
click at [702, 192] on input "12:00" at bounding box center [693, 188] width 63 height 19
type input "00:00"
click at [728, 390] on span "Update" at bounding box center [716, 393] width 23 height 9
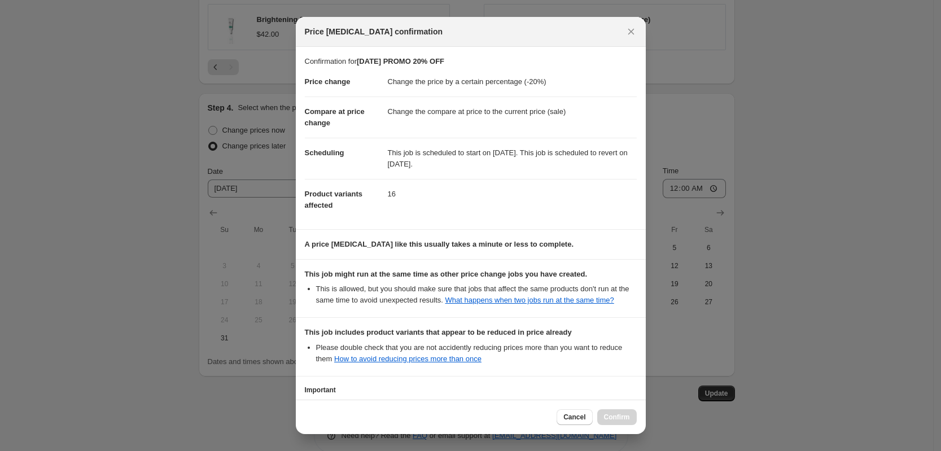
scroll to position [91, 0]
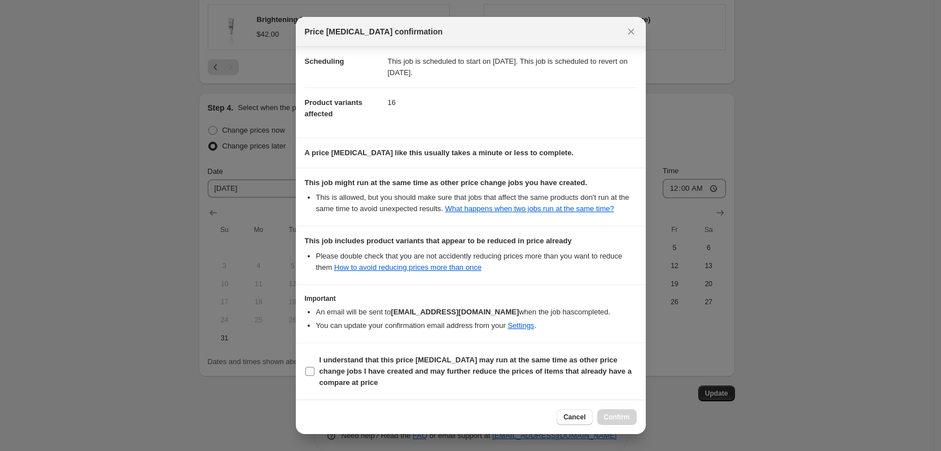
drag, startPoint x: 297, startPoint y: 373, endPoint x: 311, endPoint y: 379, distance: 15.9
click at [311, 379] on section "I understand that this price [MEDICAL_DATA] may run at the same time as other p…" at bounding box center [471, 371] width 350 height 56
click at [311, 379] on label "I understand that this price [MEDICAL_DATA] may run at the same time as other p…" at bounding box center [471, 371] width 332 height 38
click at [311, 376] on input "I understand that this price [MEDICAL_DATA] may run at the same time as other p…" at bounding box center [309, 371] width 9 height 9
checkbox input "true"
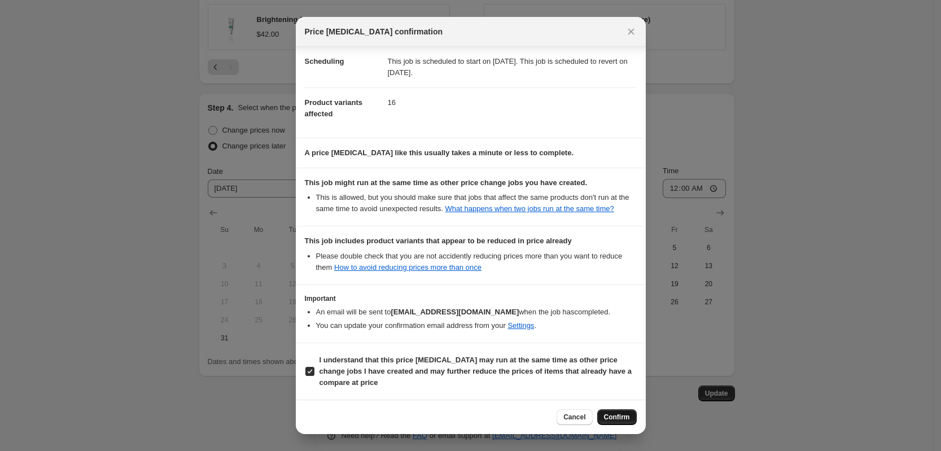
click at [620, 421] on span "Confirm" at bounding box center [617, 416] width 26 height 9
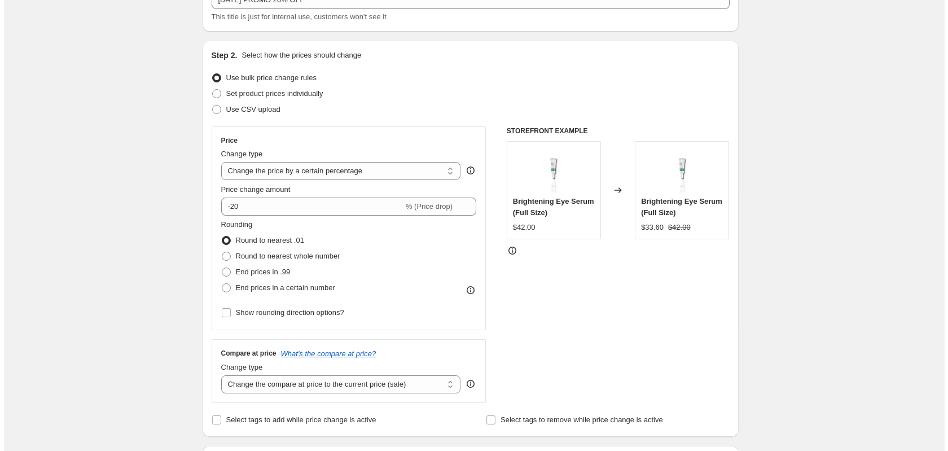
scroll to position [0, 0]
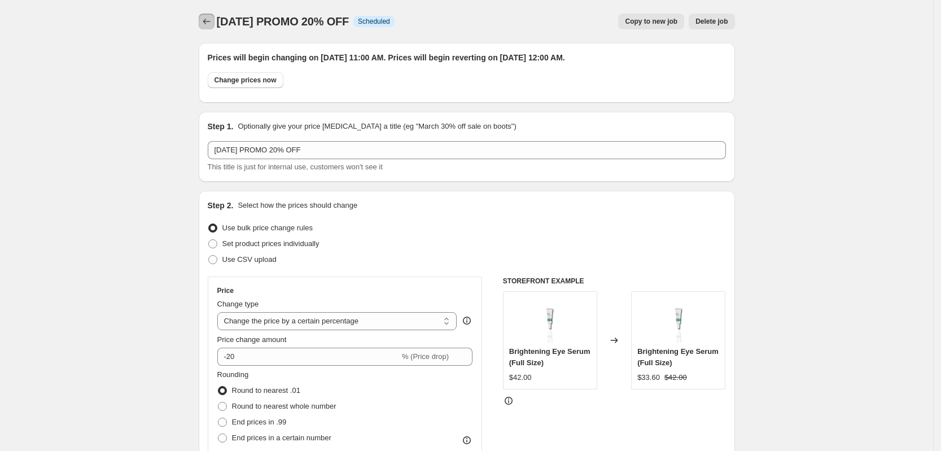
click at [207, 27] on icon "Price change jobs" at bounding box center [206, 21] width 11 height 11
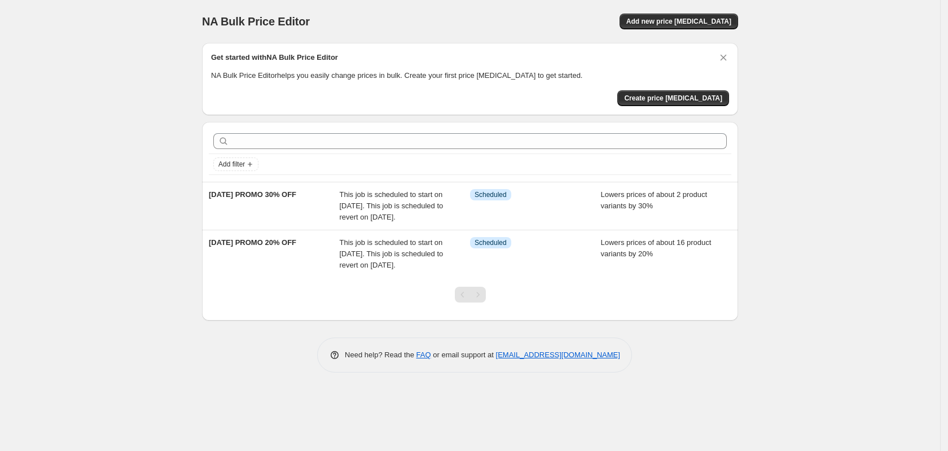
click at [52, 268] on div "NA Bulk Price Editor. This page is ready NA Bulk Price Editor Add new price [ME…" at bounding box center [470, 225] width 940 height 451
